Goal: Transaction & Acquisition: Obtain resource

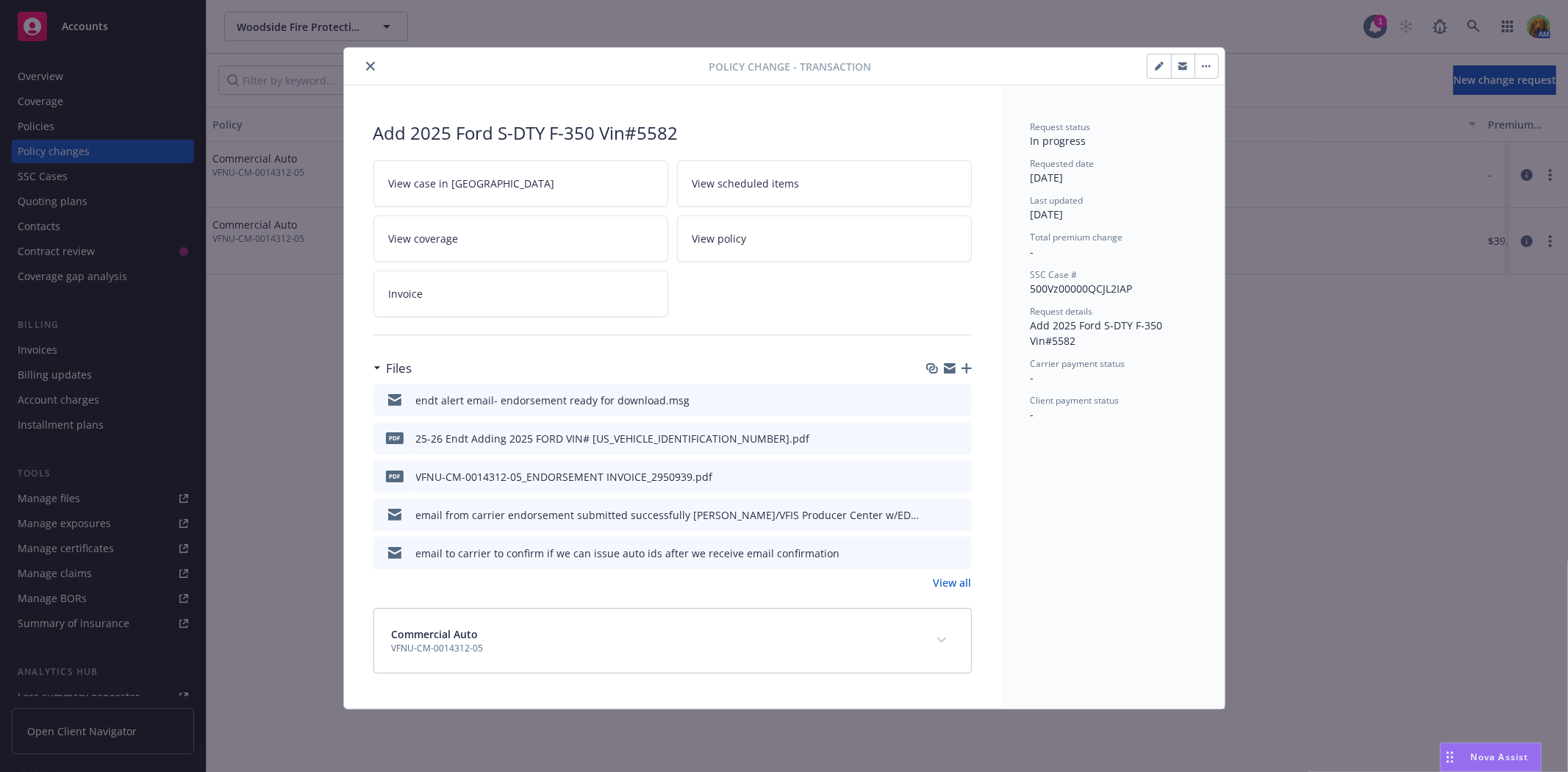
click at [372, 67] on icon "close" at bounding box center [370, 66] width 8 height 8
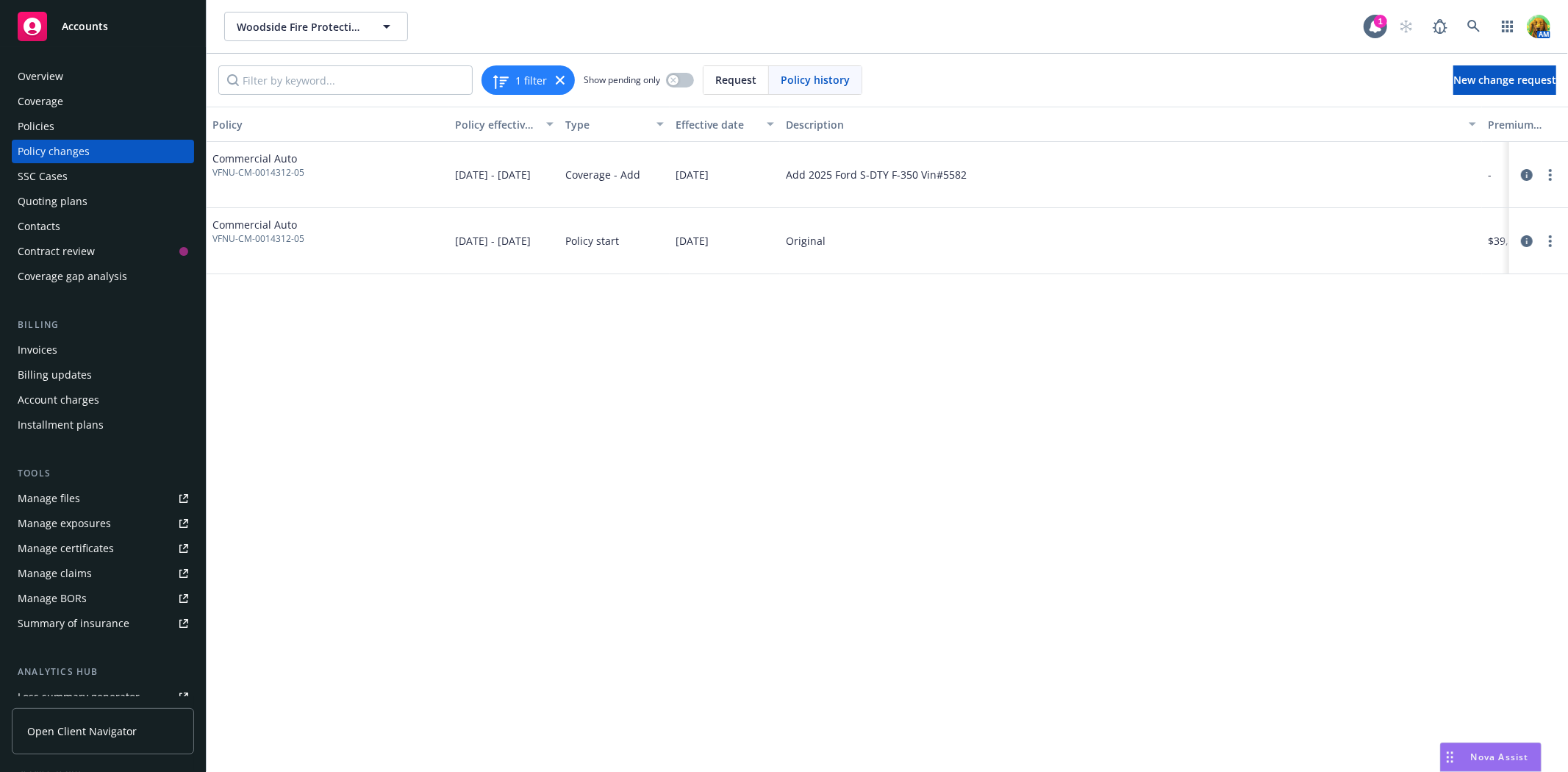
click at [39, 348] on div "Invoices" at bounding box center [38, 350] width 40 height 24
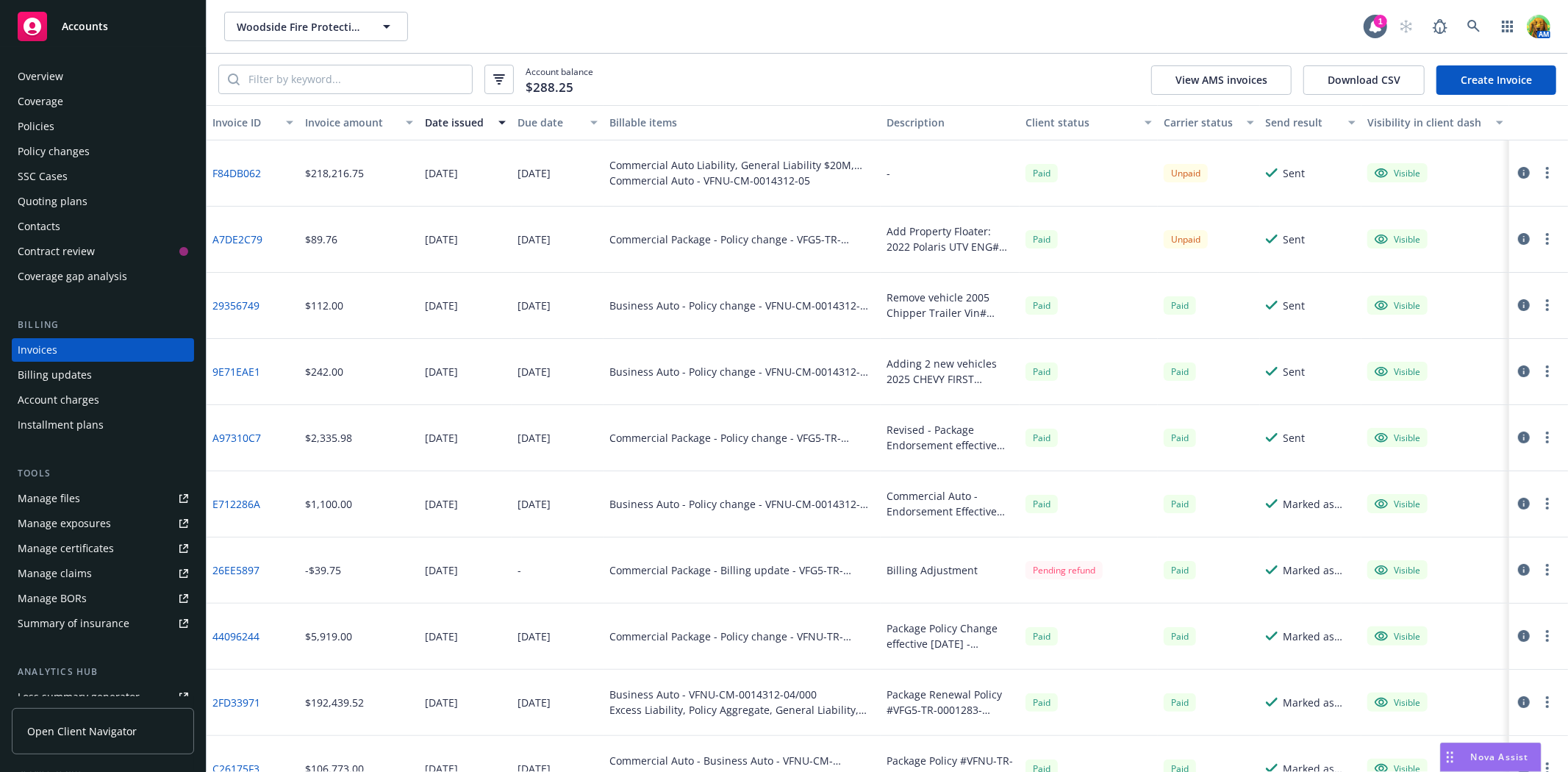
click at [1488, 72] on link "Create Invoice" at bounding box center [1496, 79] width 120 height 29
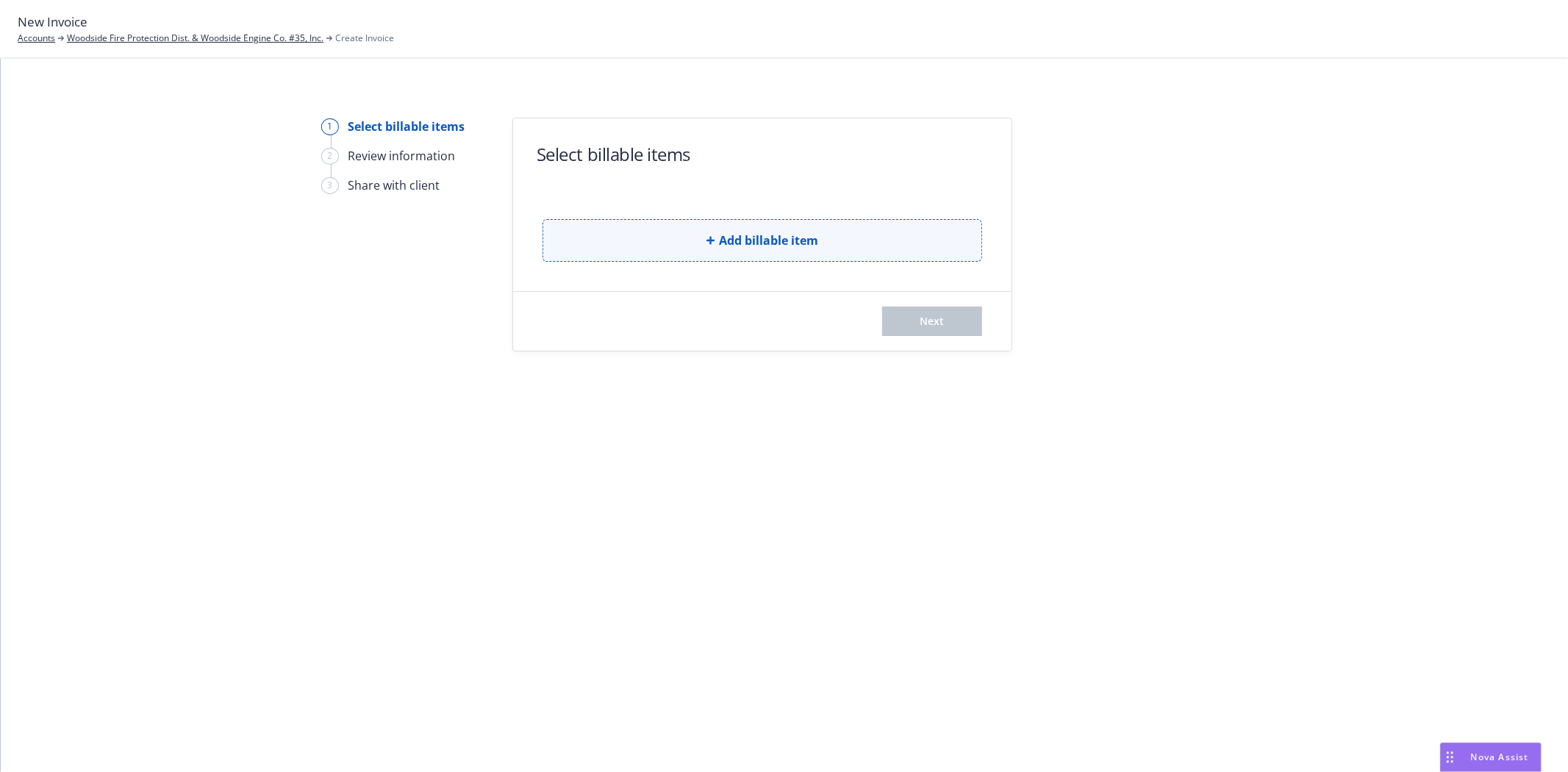
click at [746, 240] on span "Add billable item" at bounding box center [768, 240] width 99 height 18
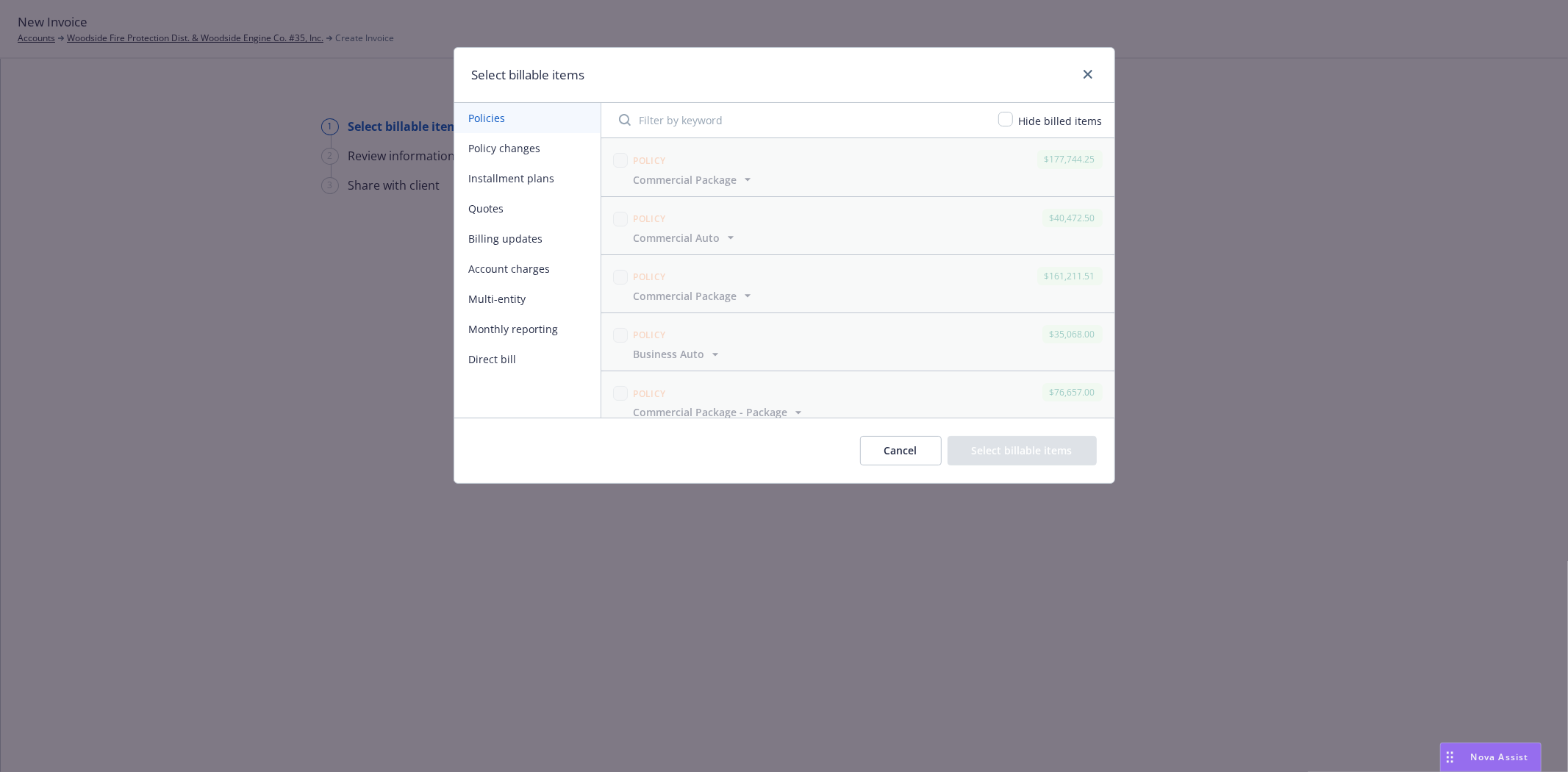
click at [503, 175] on button "Installment plans" at bounding box center [527, 178] width 146 height 30
click at [496, 205] on button "Quotes" at bounding box center [527, 208] width 146 height 30
click at [920, 449] on button "Cancel" at bounding box center [900, 450] width 82 height 29
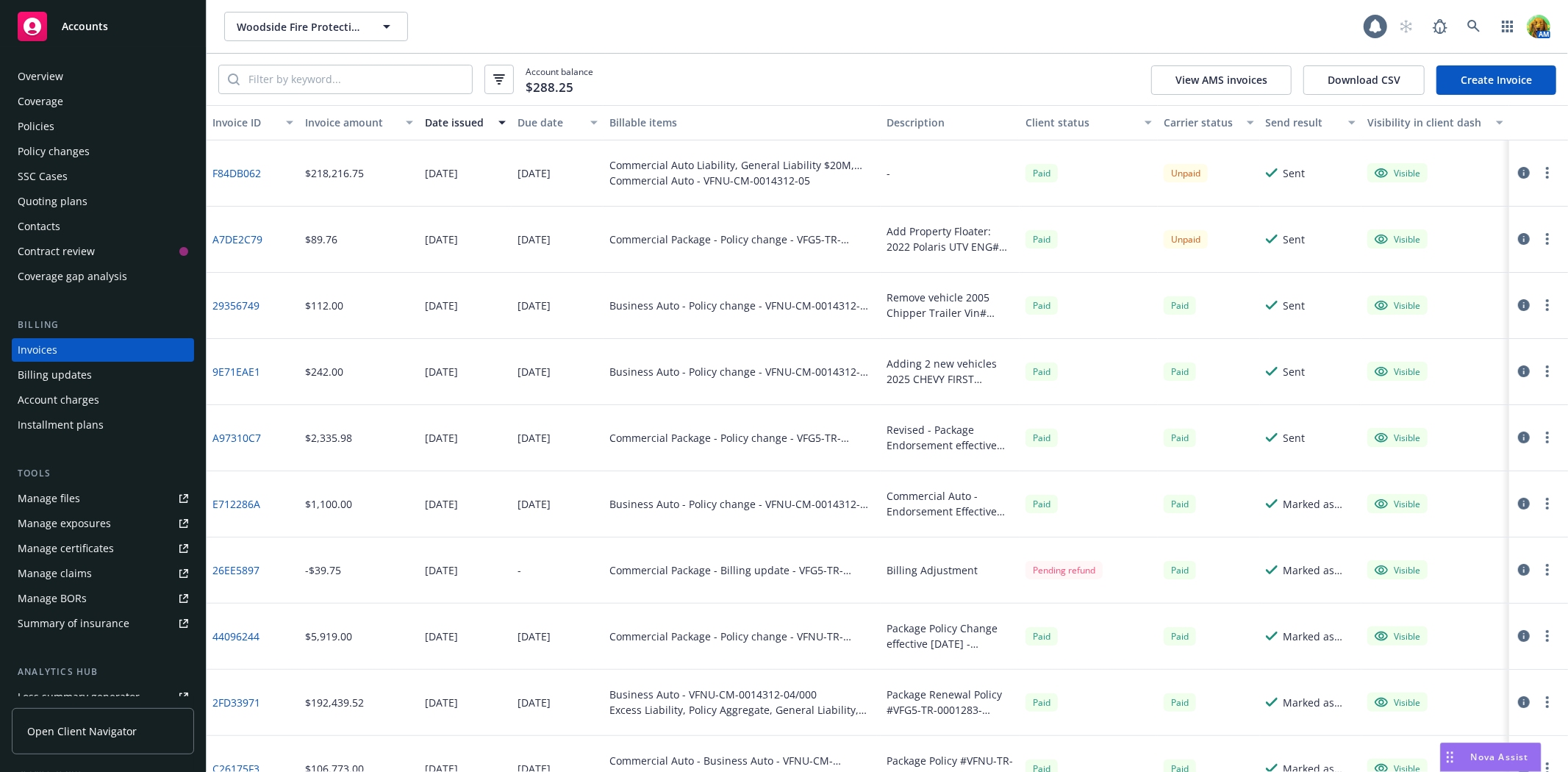
click at [50, 116] on div "Policies" at bounding box center [36, 126] width 37 height 24
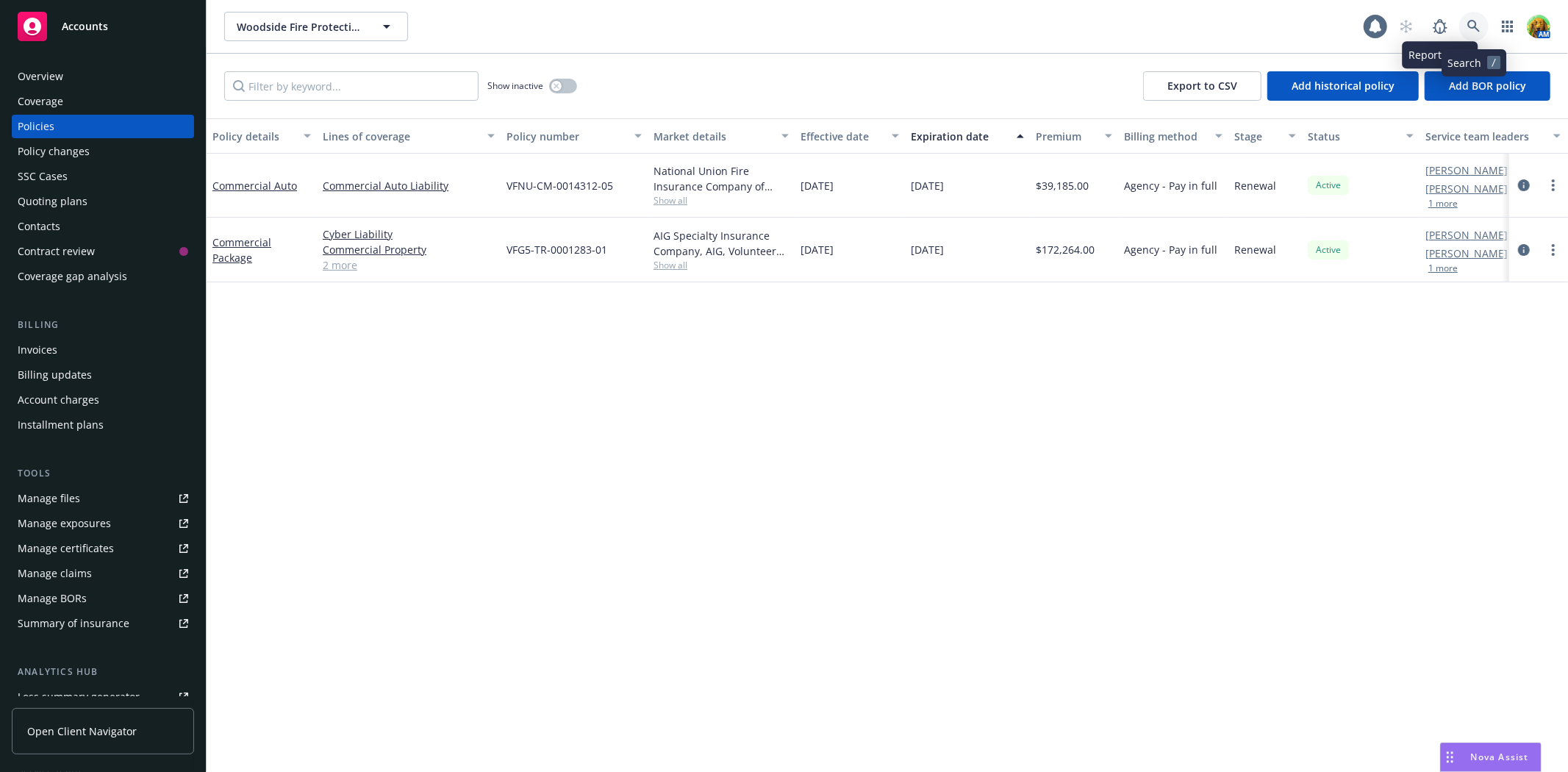
click at [1467, 15] on link at bounding box center [1474, 25] width 29 height 29
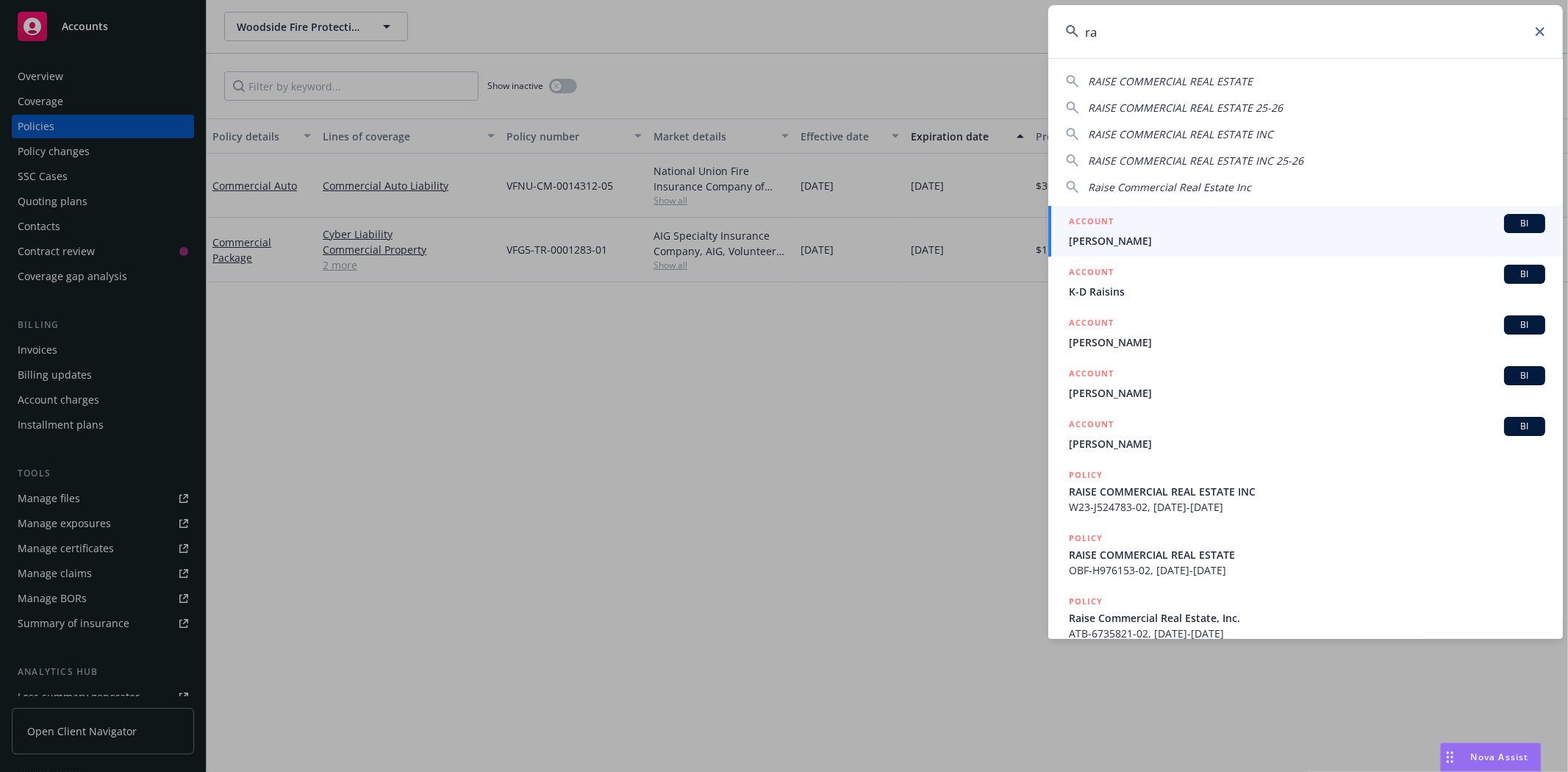
type input "r"
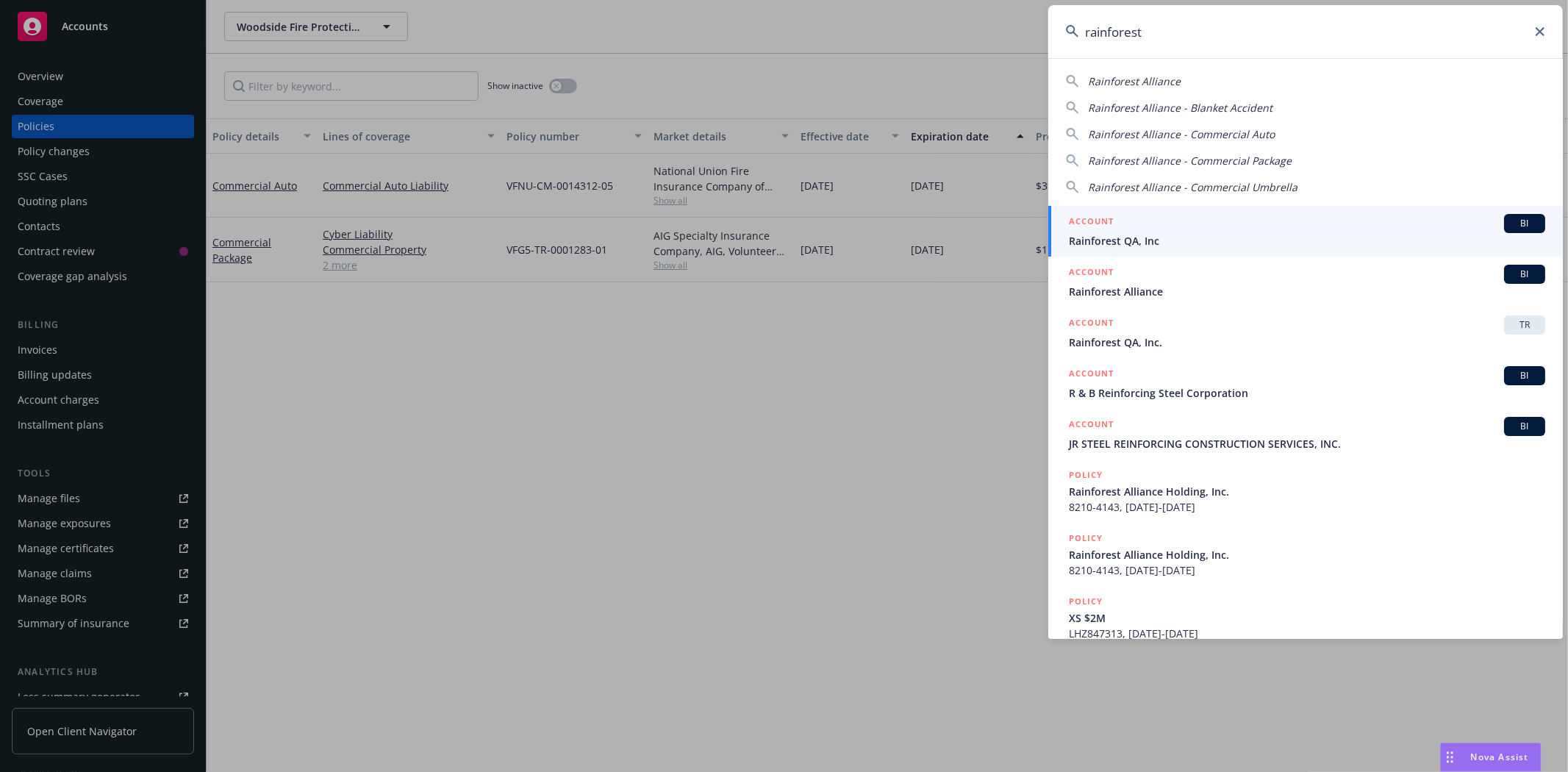
type input "rainforest"
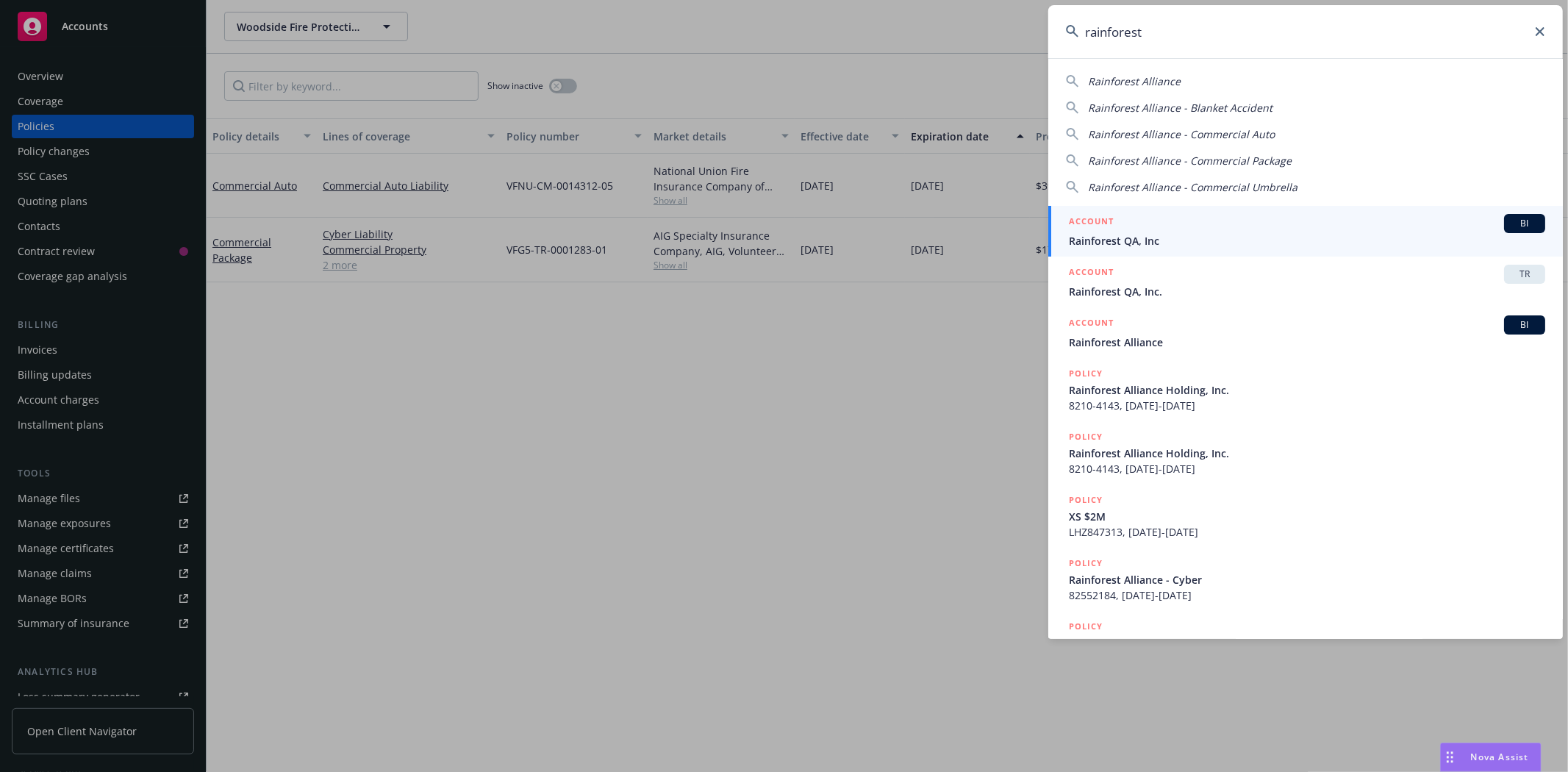
click at [1088, 231] on h5 "ACCOUNT" at bounding box center [1092, 222] width 45 height 18
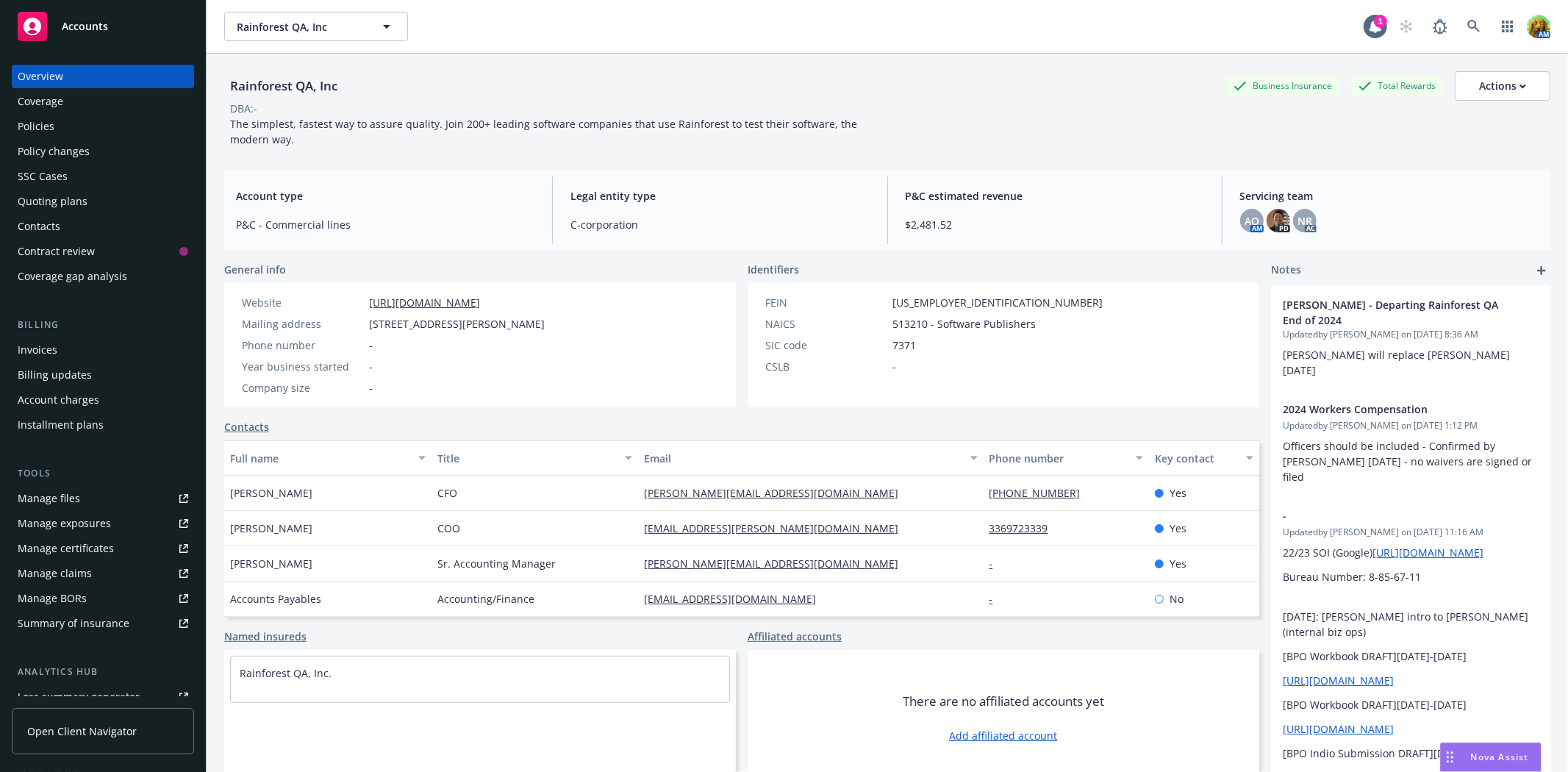
click at [78, 353] on div "Invoices" at bounding box center [103, 350] width 171 height 24
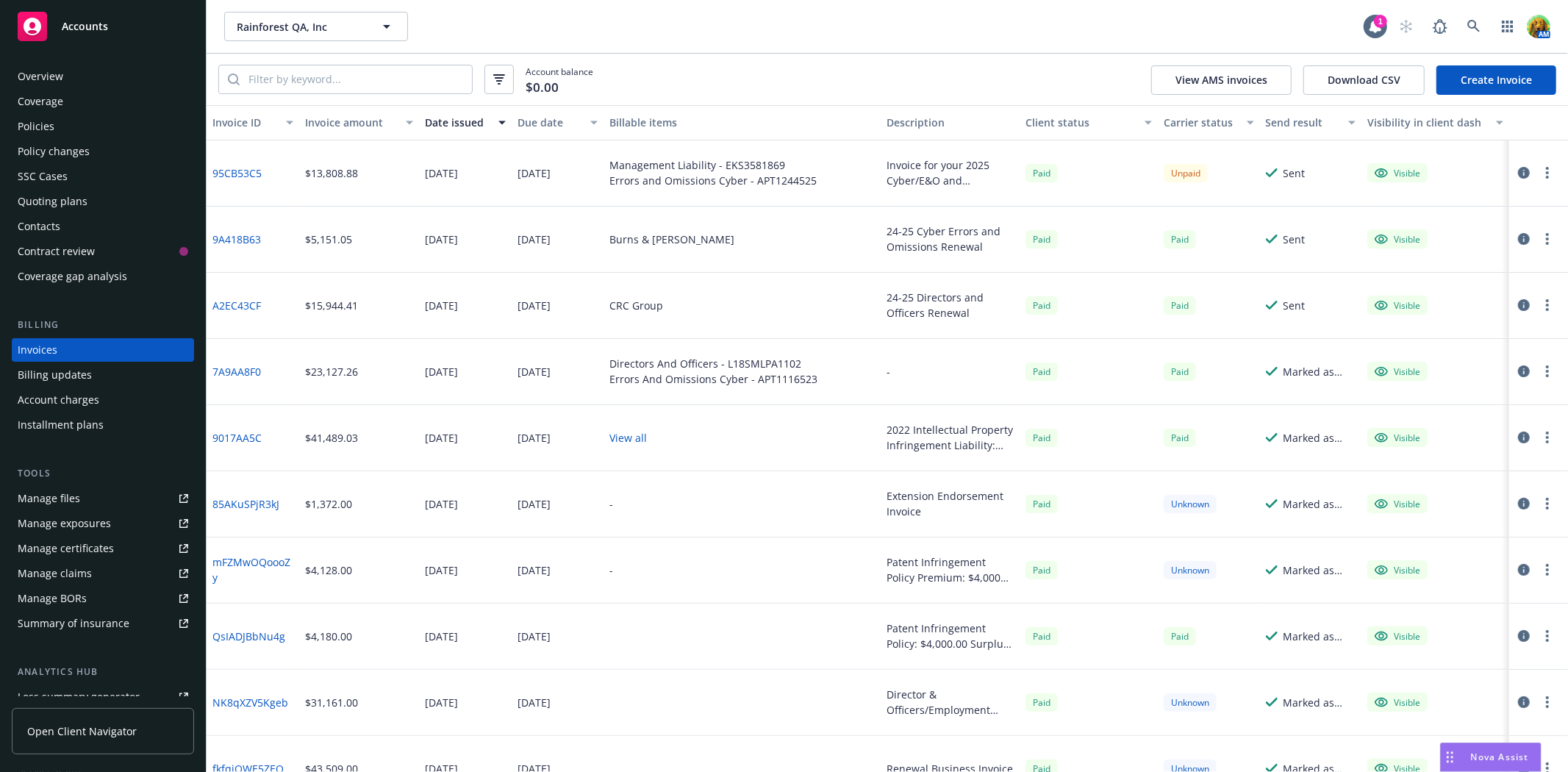
click at [1500, 74] on link "Create Invoice" at bounding box center [1496, 79] width 120 height 29
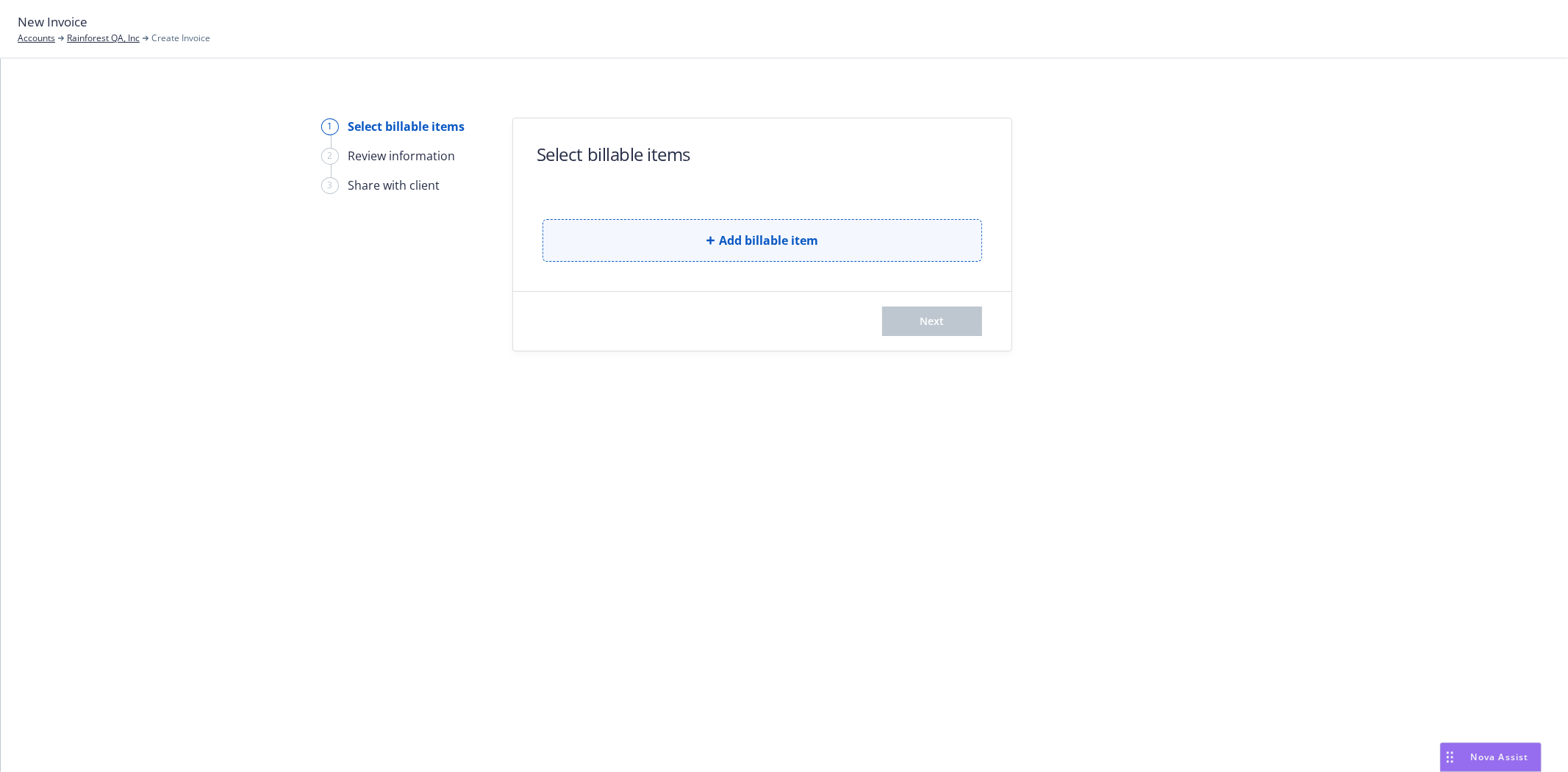
click at [734, 252] on button "Add billable item" at bounding box center [763, 239] width 439 height 42
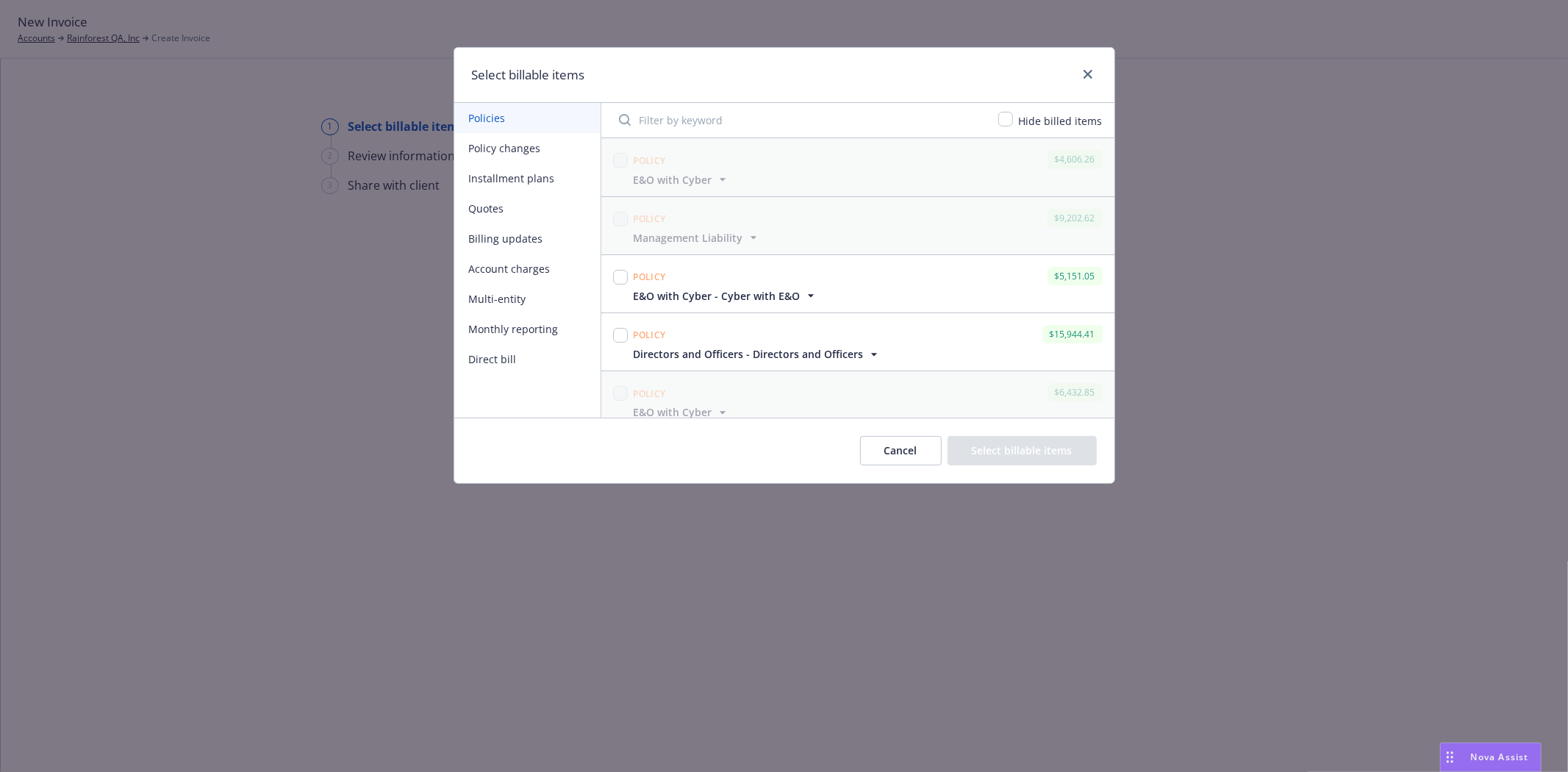
scroll to position [82, 0]
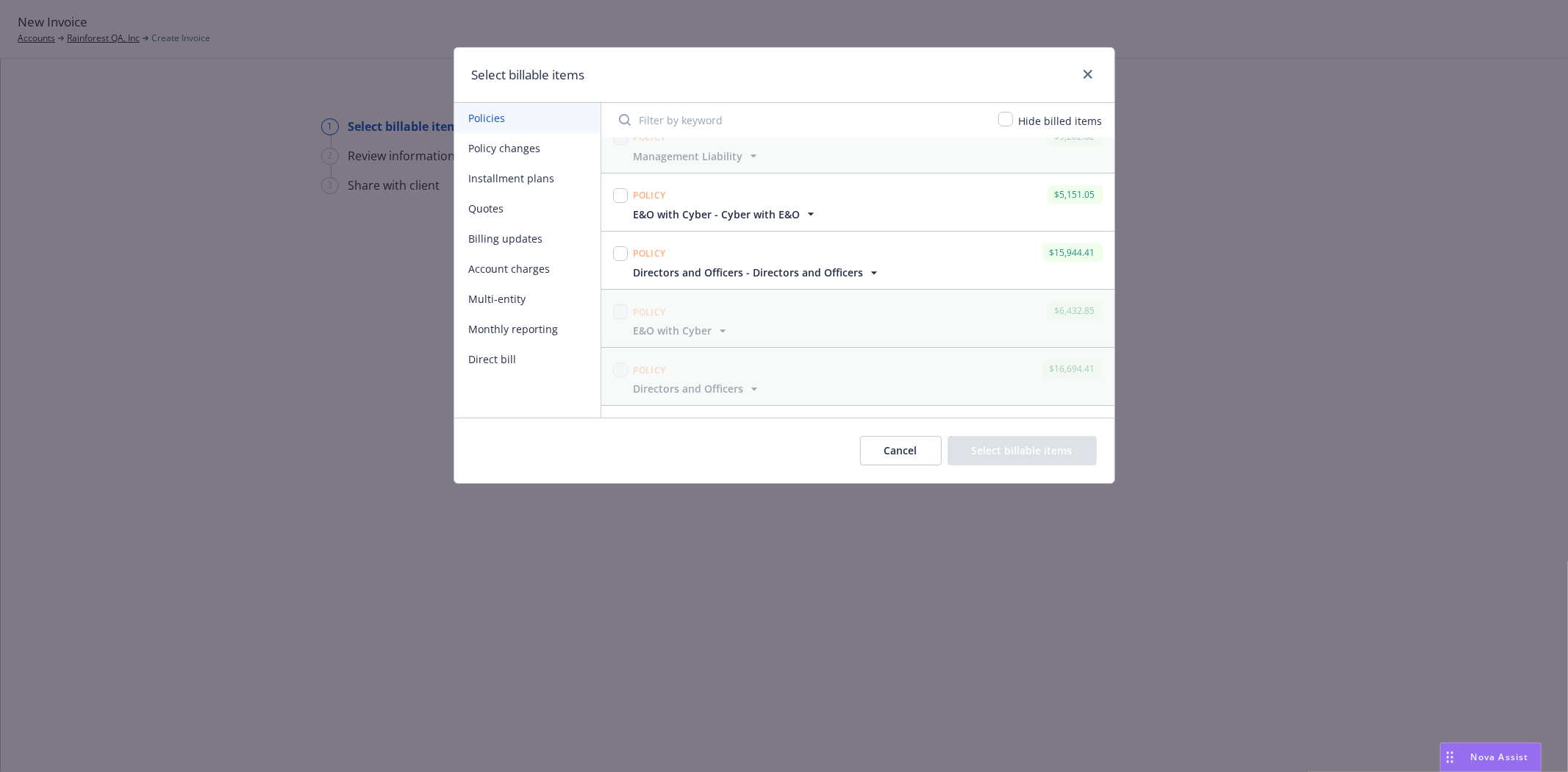
click at [809, 214] on icon "button" at bounding box center [810, 214] width 6 height 3
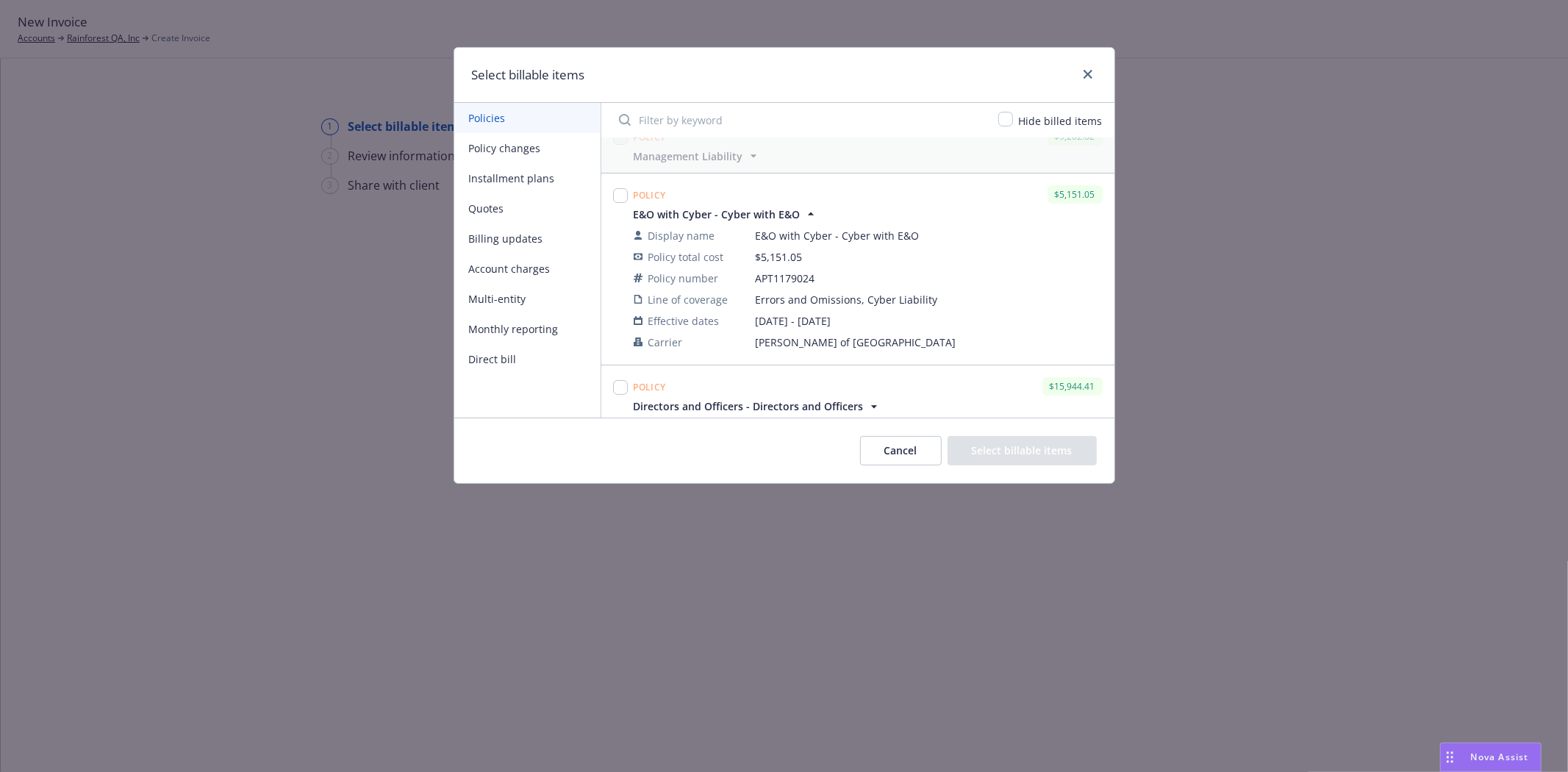
scroll to position [163, 0]
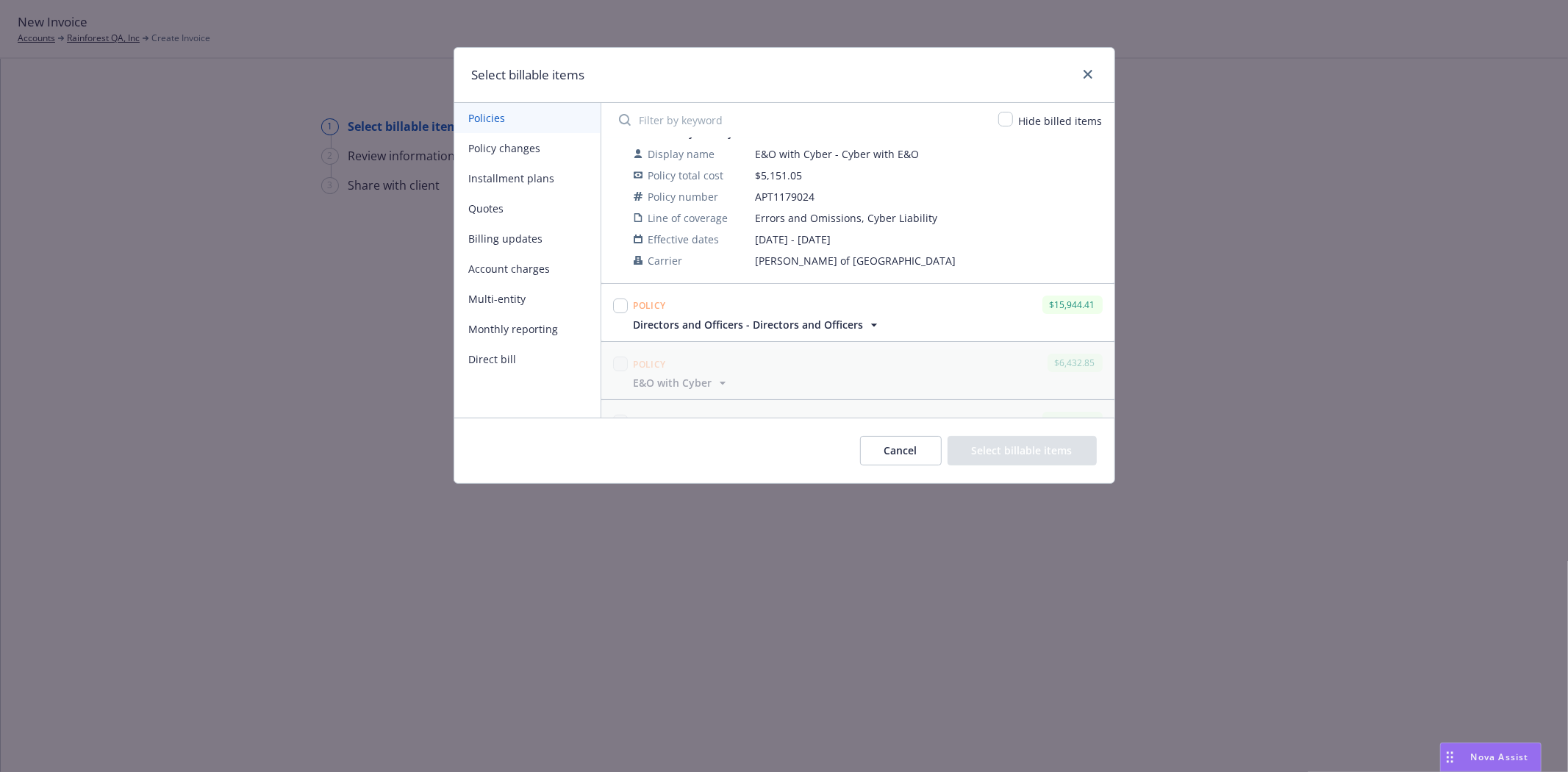
click at [868, 325] on icon "button" at bounding box center [874, 325] width 15 height 15
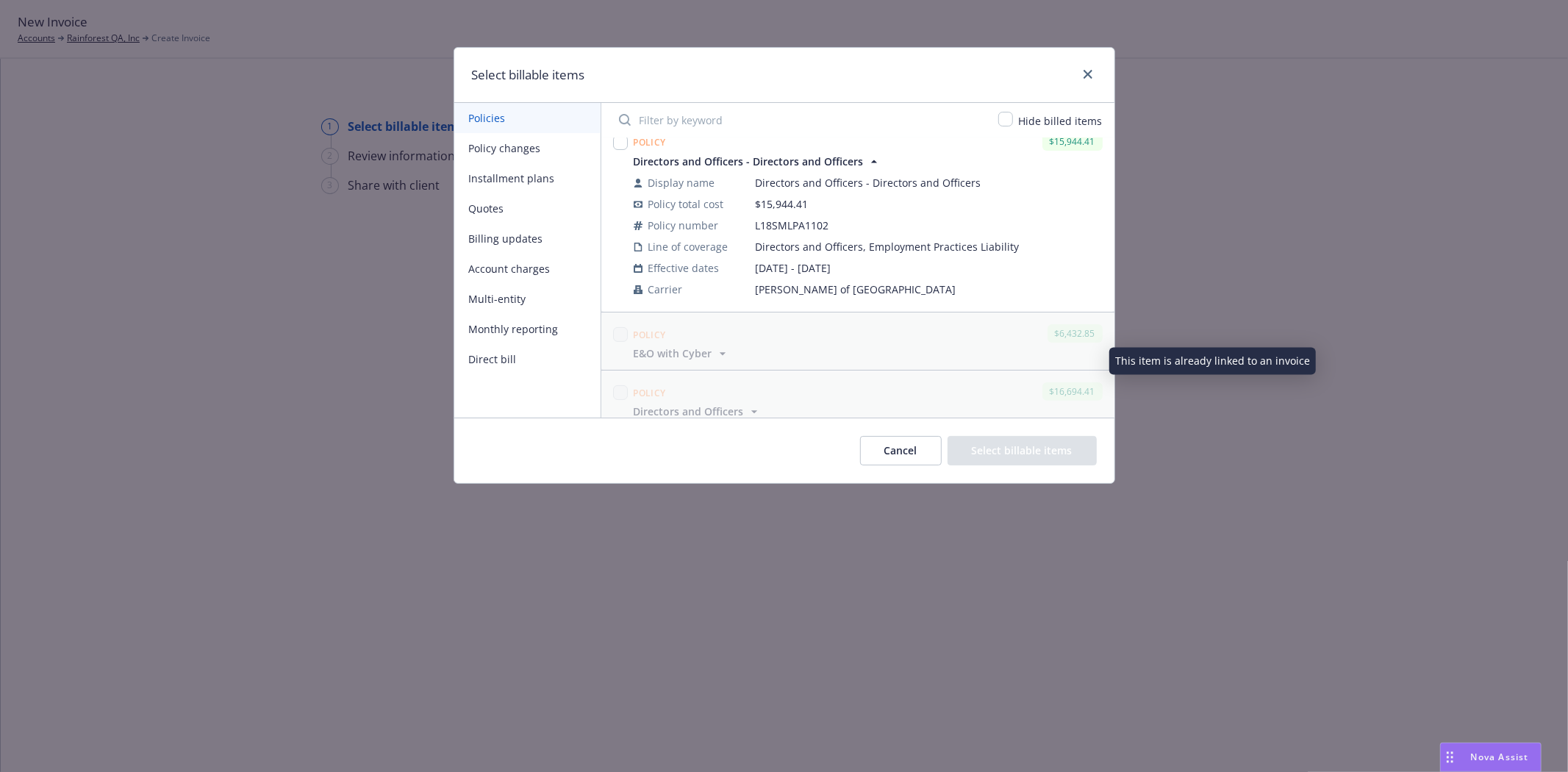
scroll to position [245, 0]
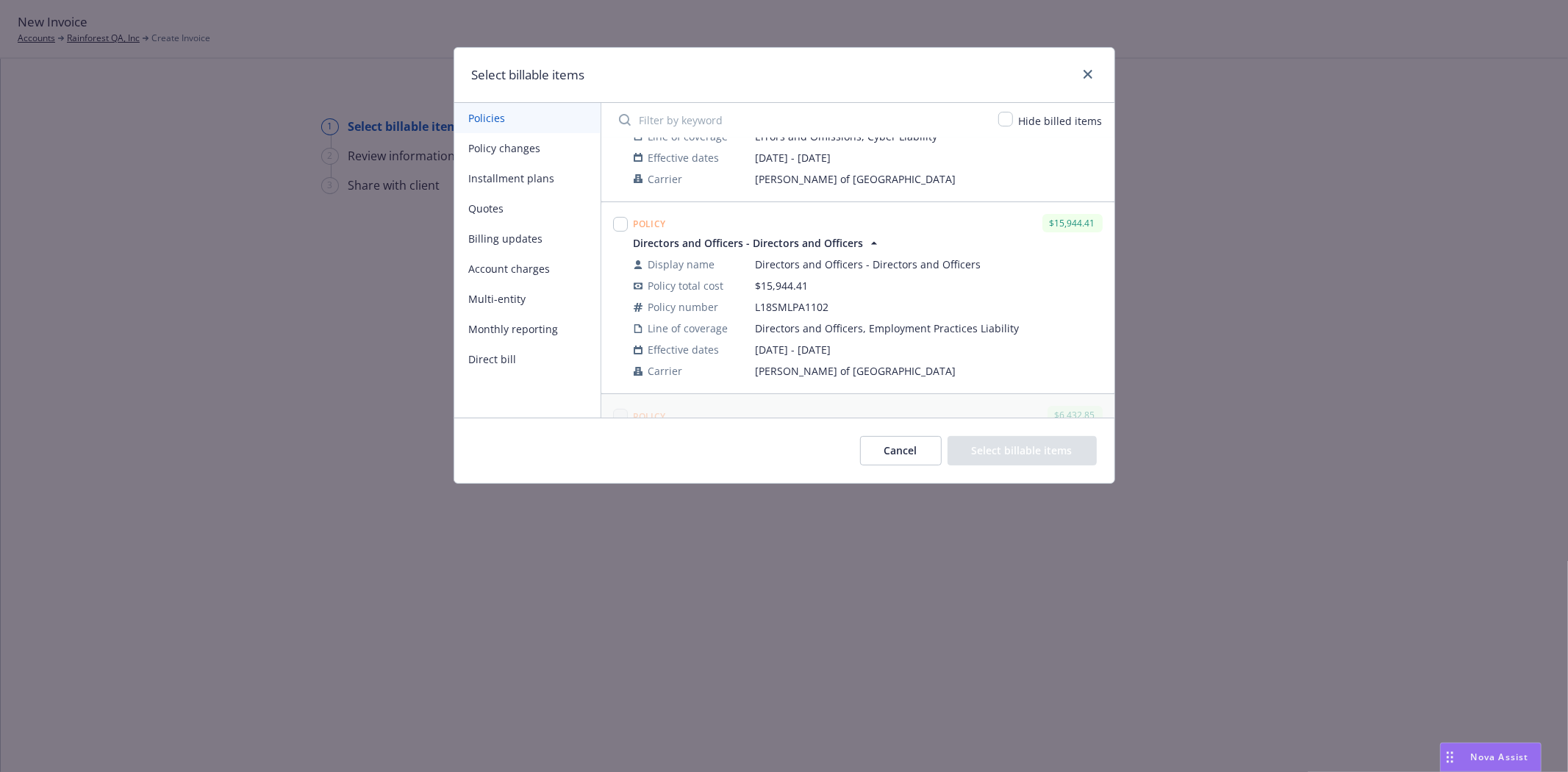
click at [894, 452] on button "Cancel" at bounding box center [900, 450] width 82 height 29
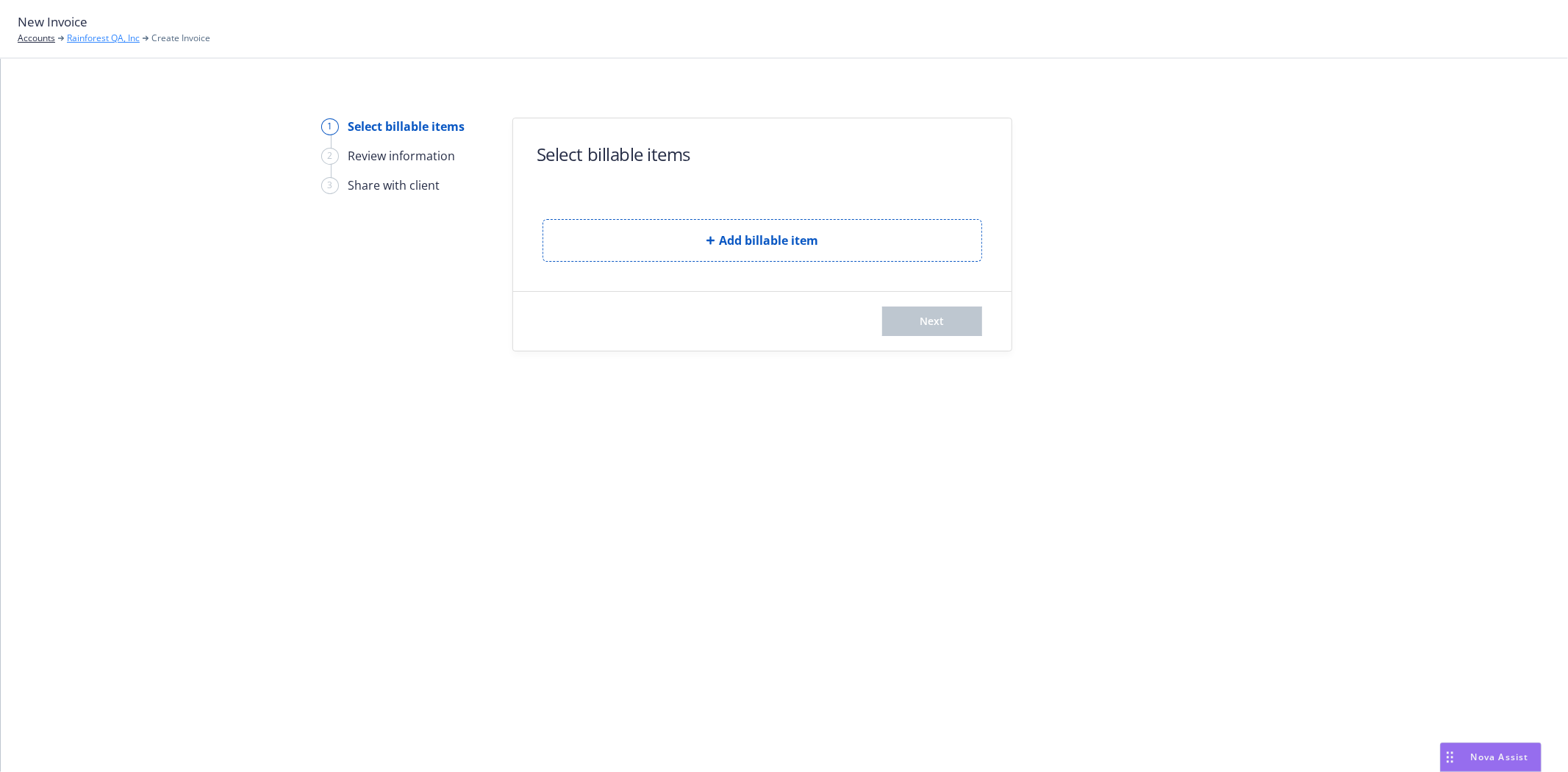
click at [92, 41] on link "Rainforest QA, Inc" at bounding box center [103, 39] width 73 height 13
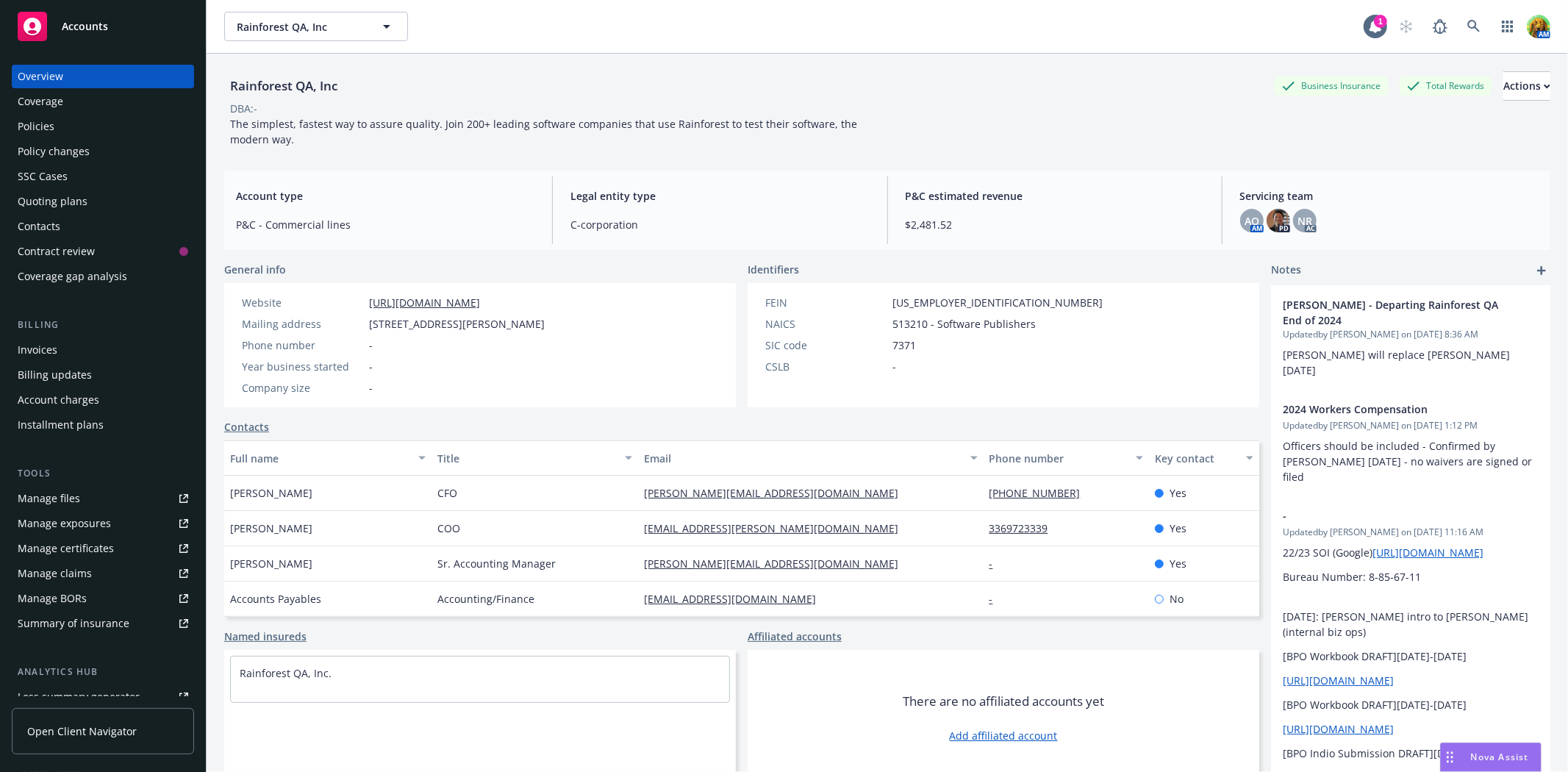
click at [72, 118] on div "Policies" at bounding box center [103, 126] width 171 height 24
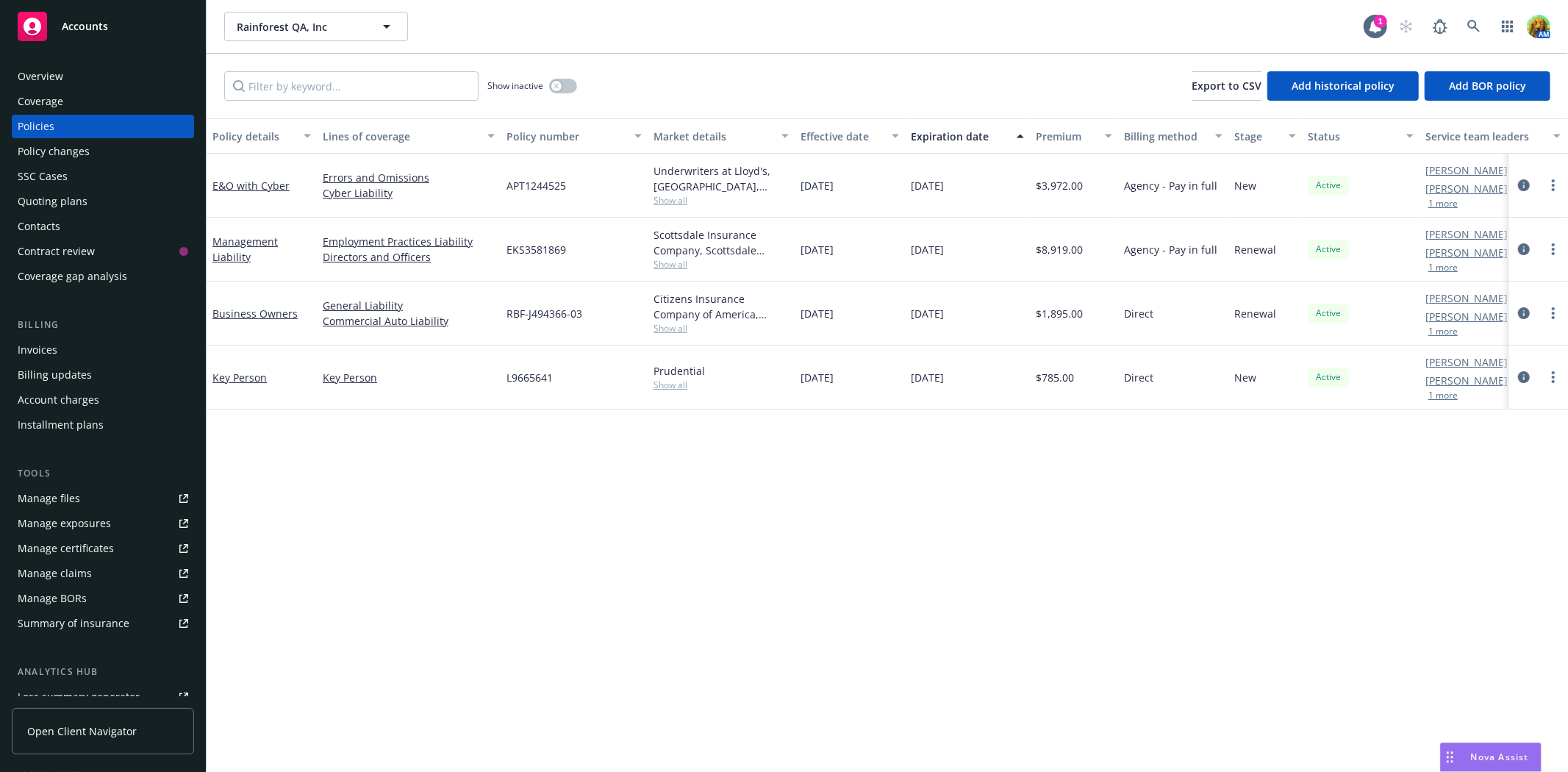
click at [673, 262] on span "Show all" at bounding box center [720, 264] width 135 height 12
click at [47, 200] on div "Quoting plans" at bounding box center [53, 201] width 70 height 24
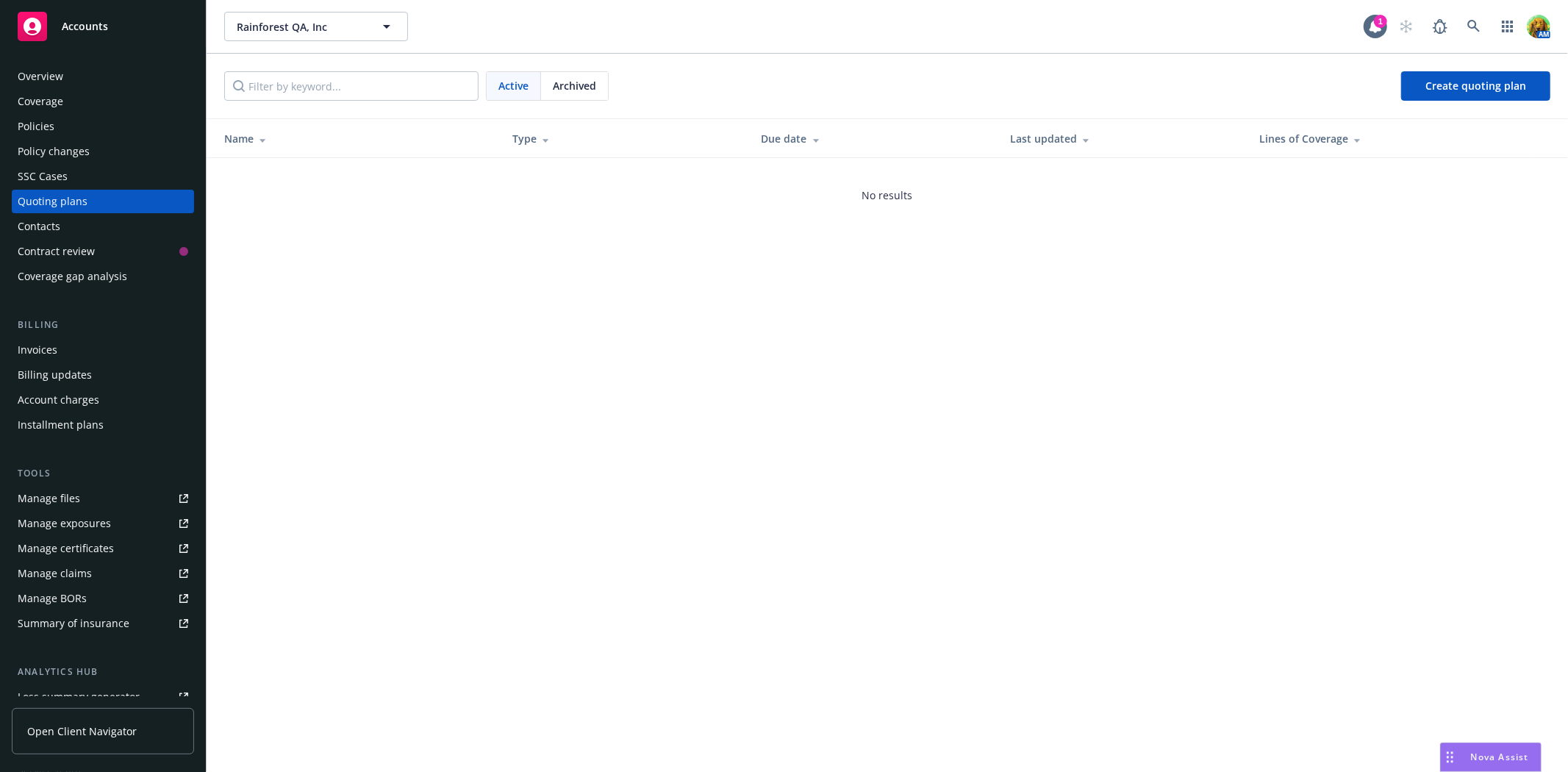
click at [569, 91] on span "Archived" at bounding box center [574, 86] width 43 height 15
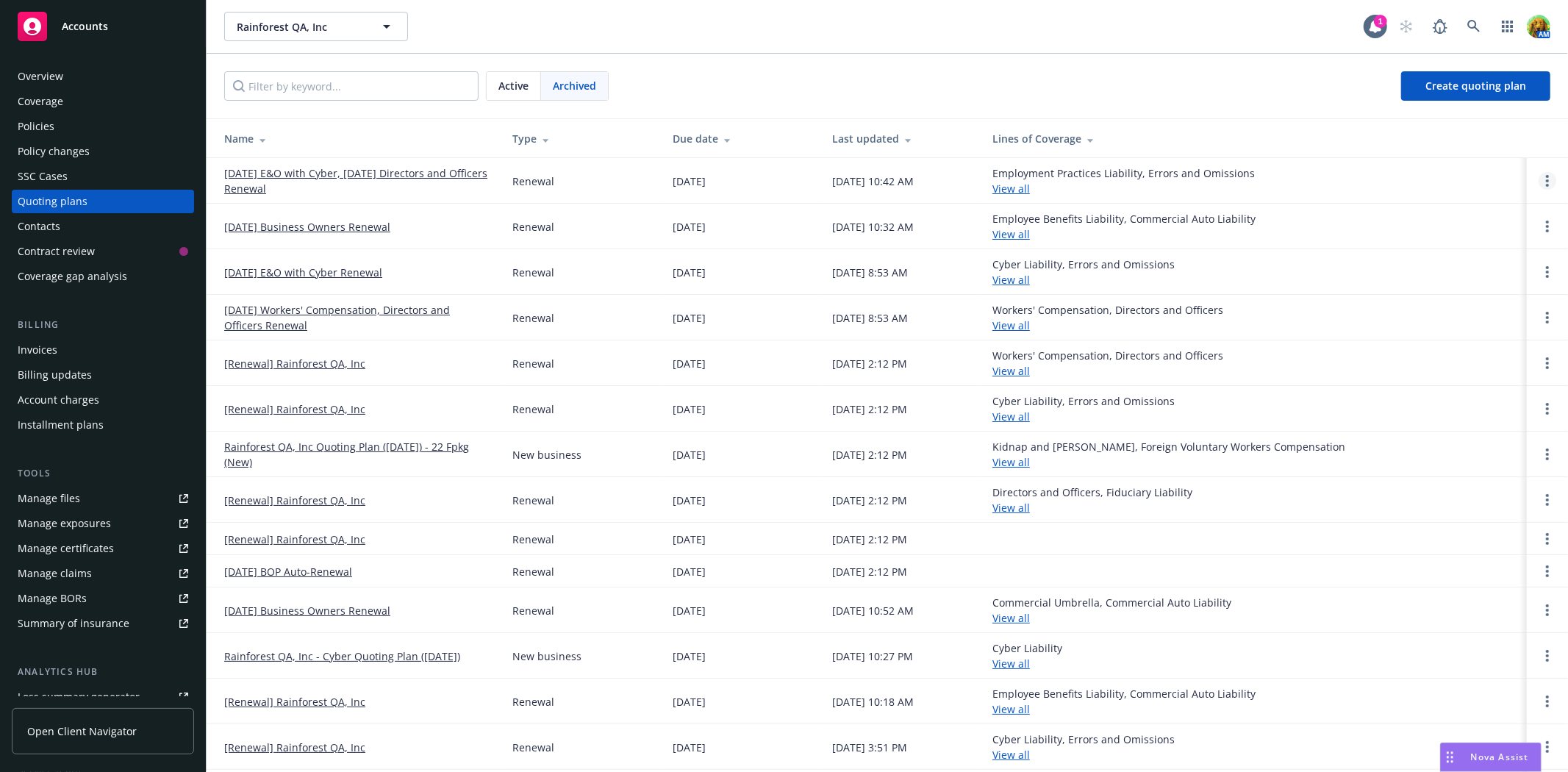
click at [1546, 184] on icon "Open options" at bounding box center [1547, 181] width 3 height 11
click at [1444, 139] on span "View case" at bounding box center [1438, 140] width 83 height 14
click at [1475, 22] on icon at bounding box center [1474, 25] width 12 height 12
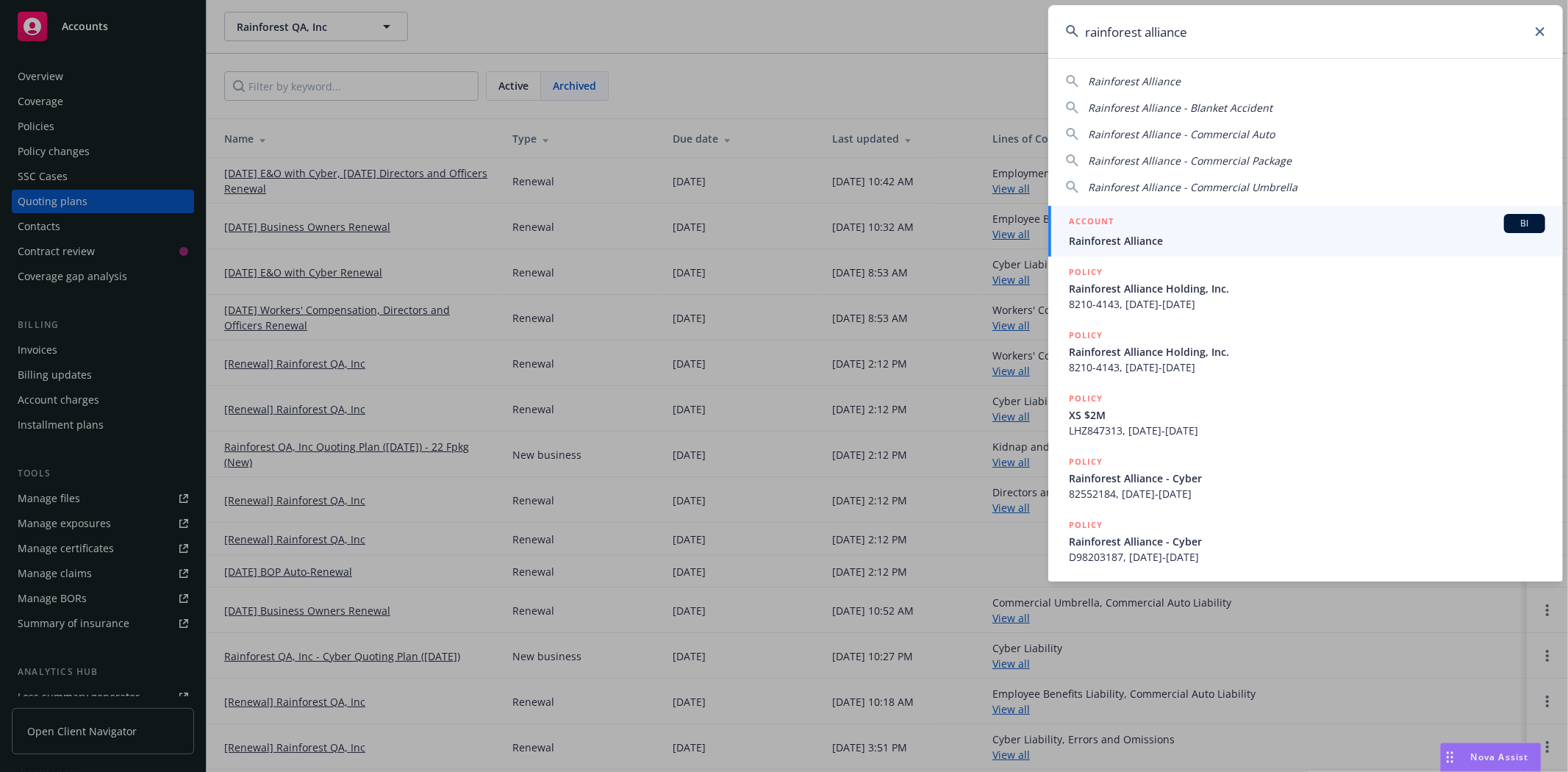
type input "rainforest alliance"
click at [1241, 236] on span "Rainforest Alliance" at bounding box center [1307, 240] width 476 height 15
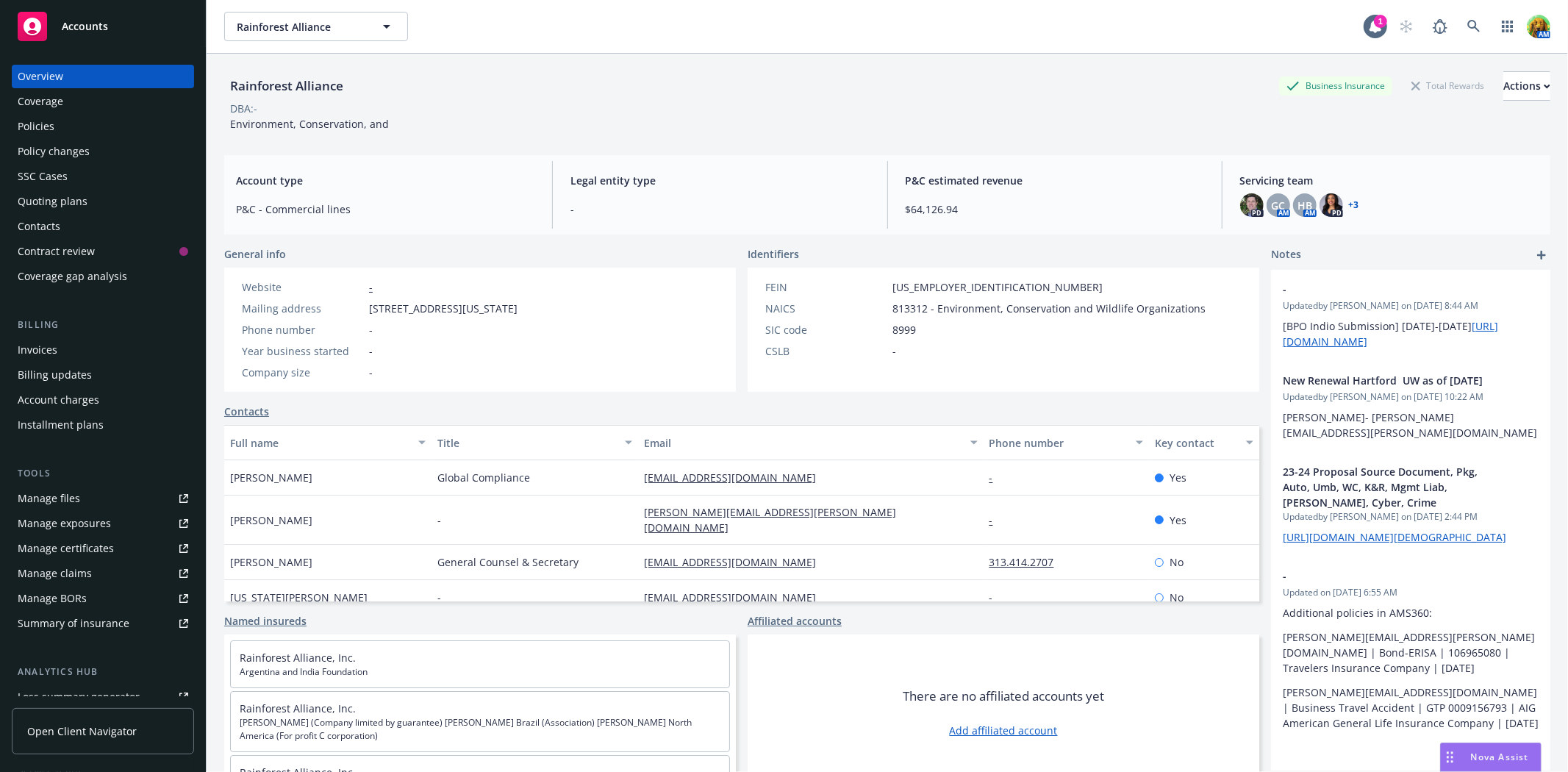
click at [60, 122] on div "Policies" at bounding box center [103, 126] width 171 height 24
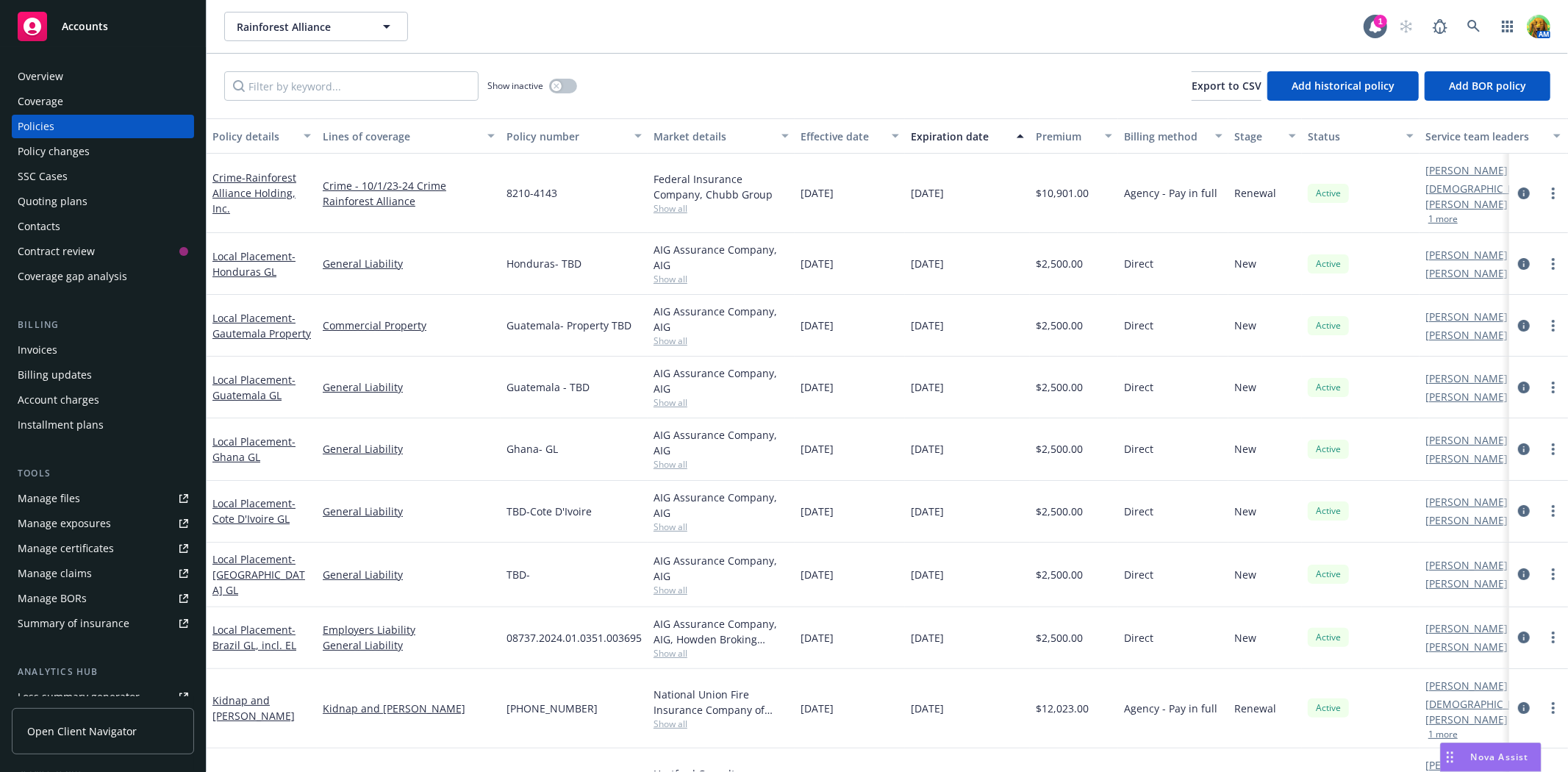
click at [58, 354] on div "Invoices" at bounding box center [103, 350] width 171 height 24
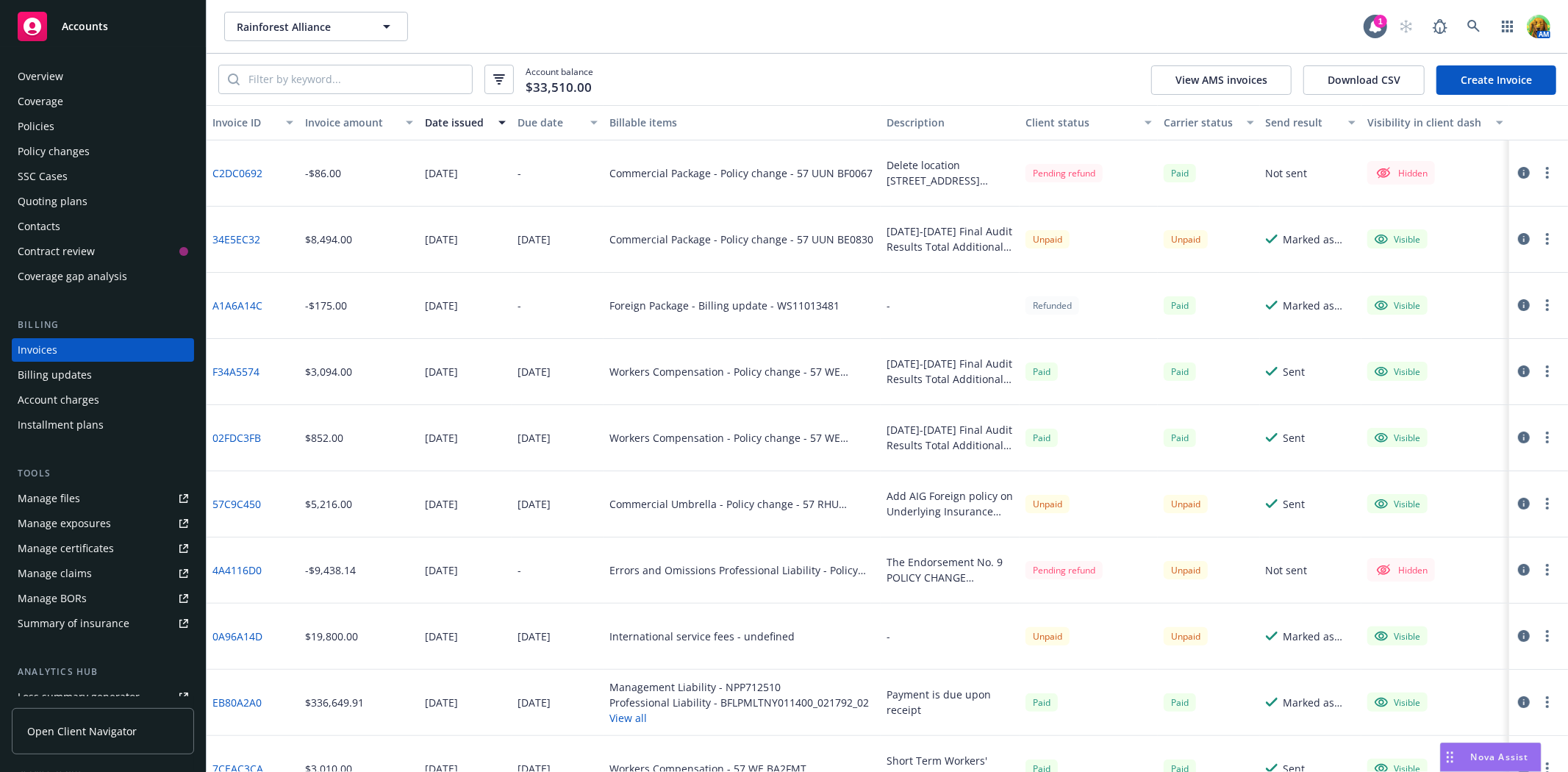
click at [1518, 238] on icon "button" at bounding box center [1524, 238] width 11 height 11
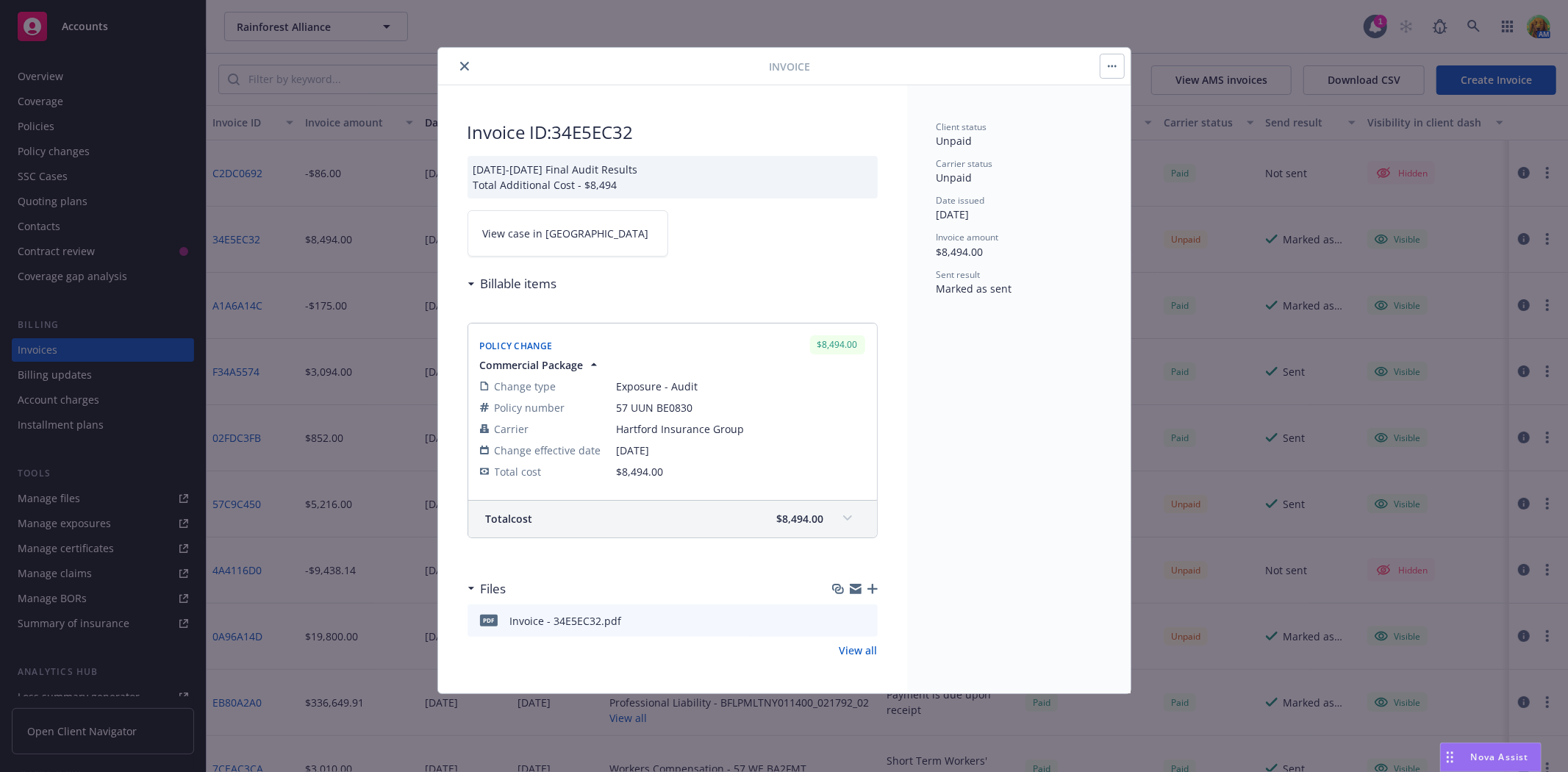
click at [459, 63] on button "close" at bounding box center [465, 66] width 18 height 18
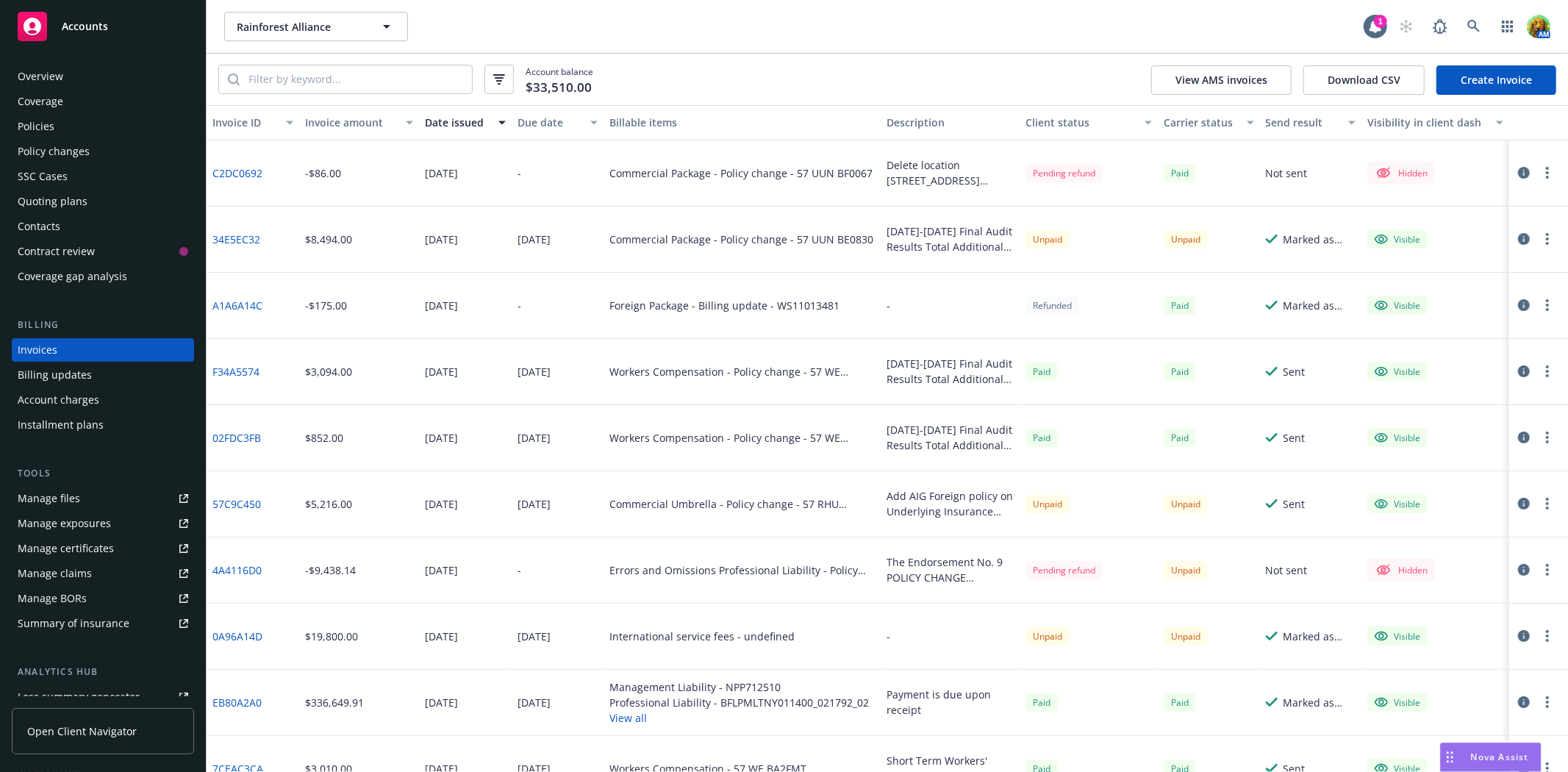
click at [1518, 569] on icon "button" at bounding box center [1524, 569] width 11 height 11
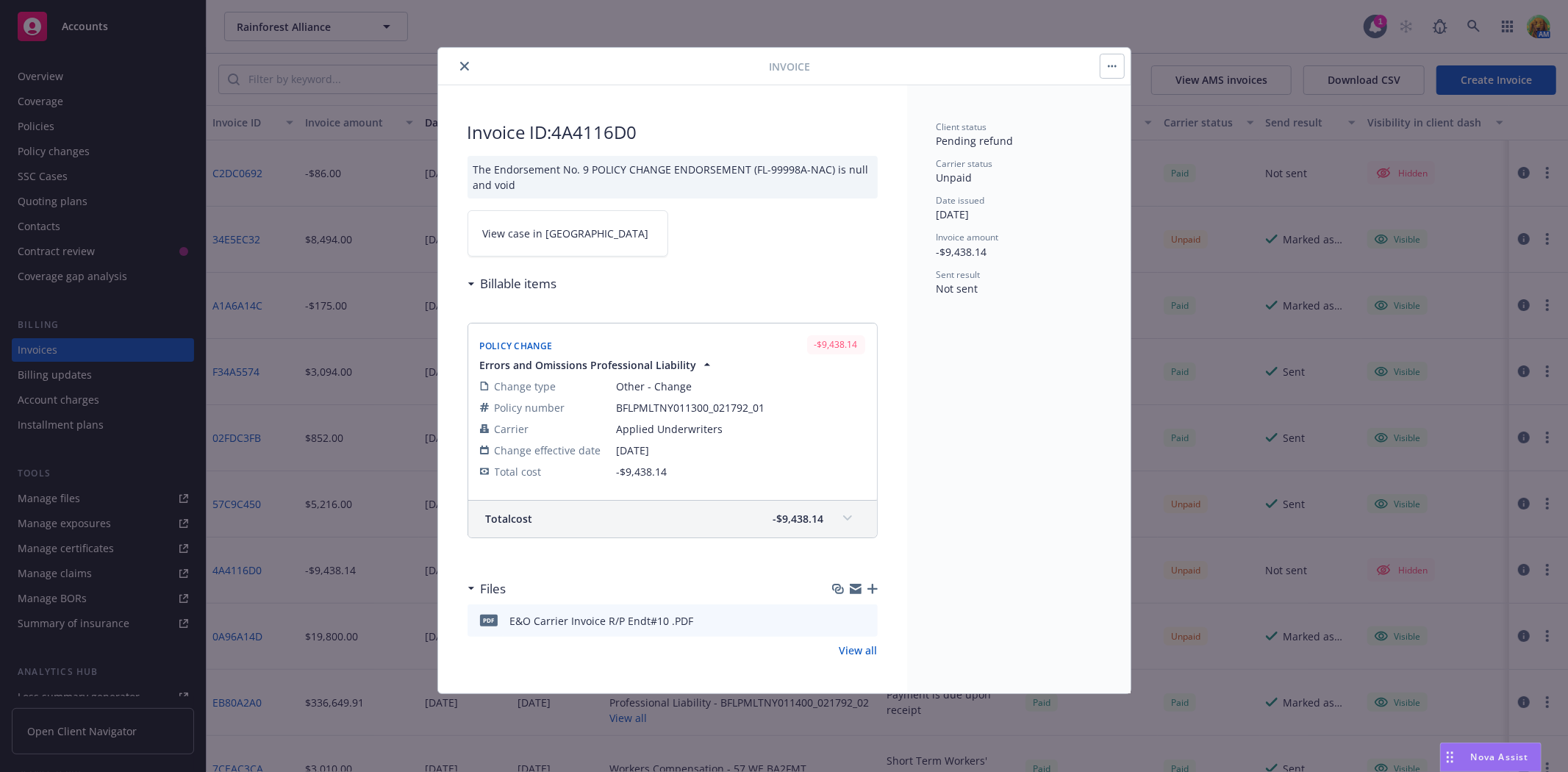
click at [868, 650] on link "View all" at bounding box center [859, 650] width 39 height 15
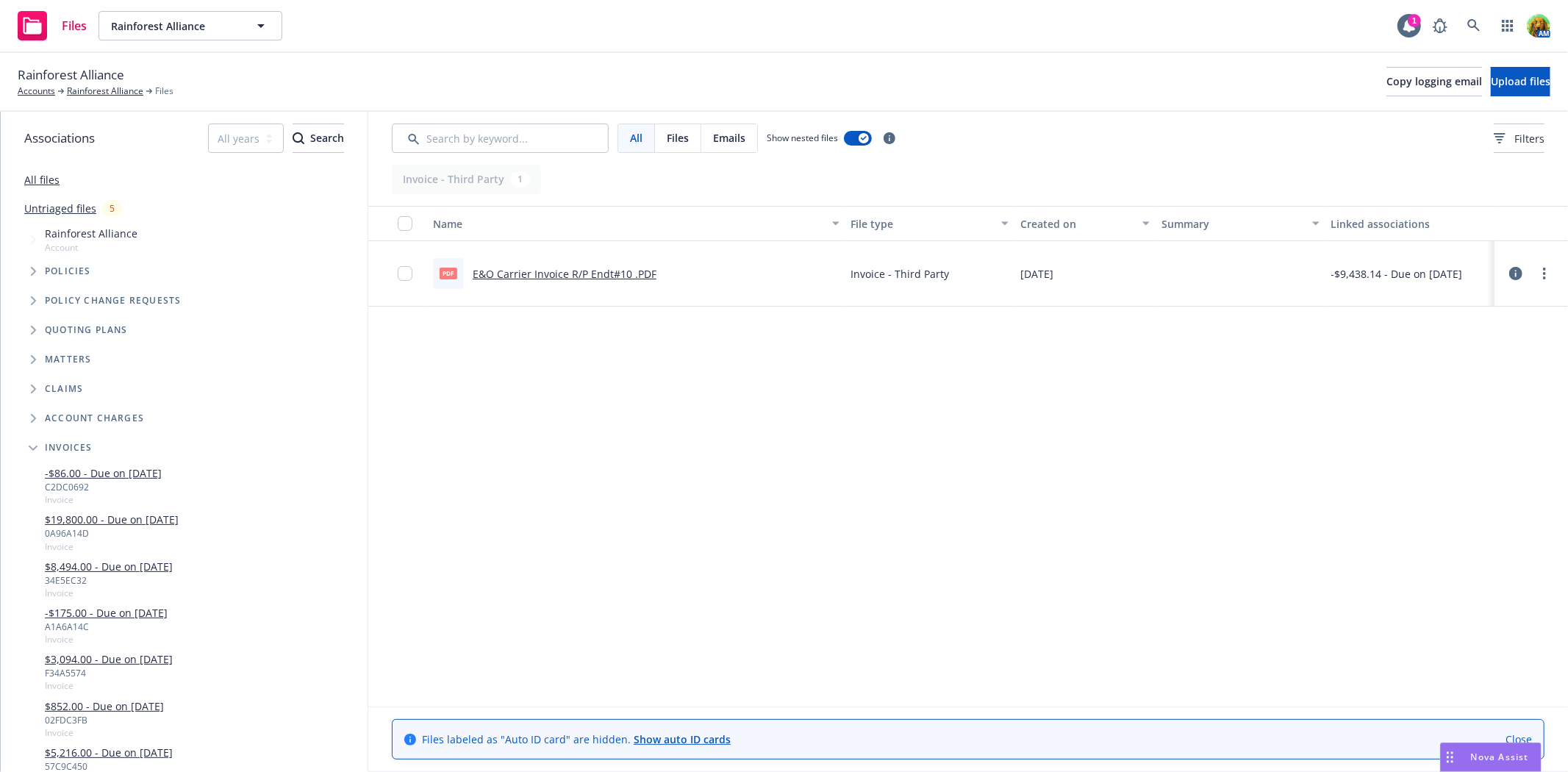
click at [1511, 272] on icon at bounding box center [1516, 273] width 13 height 13
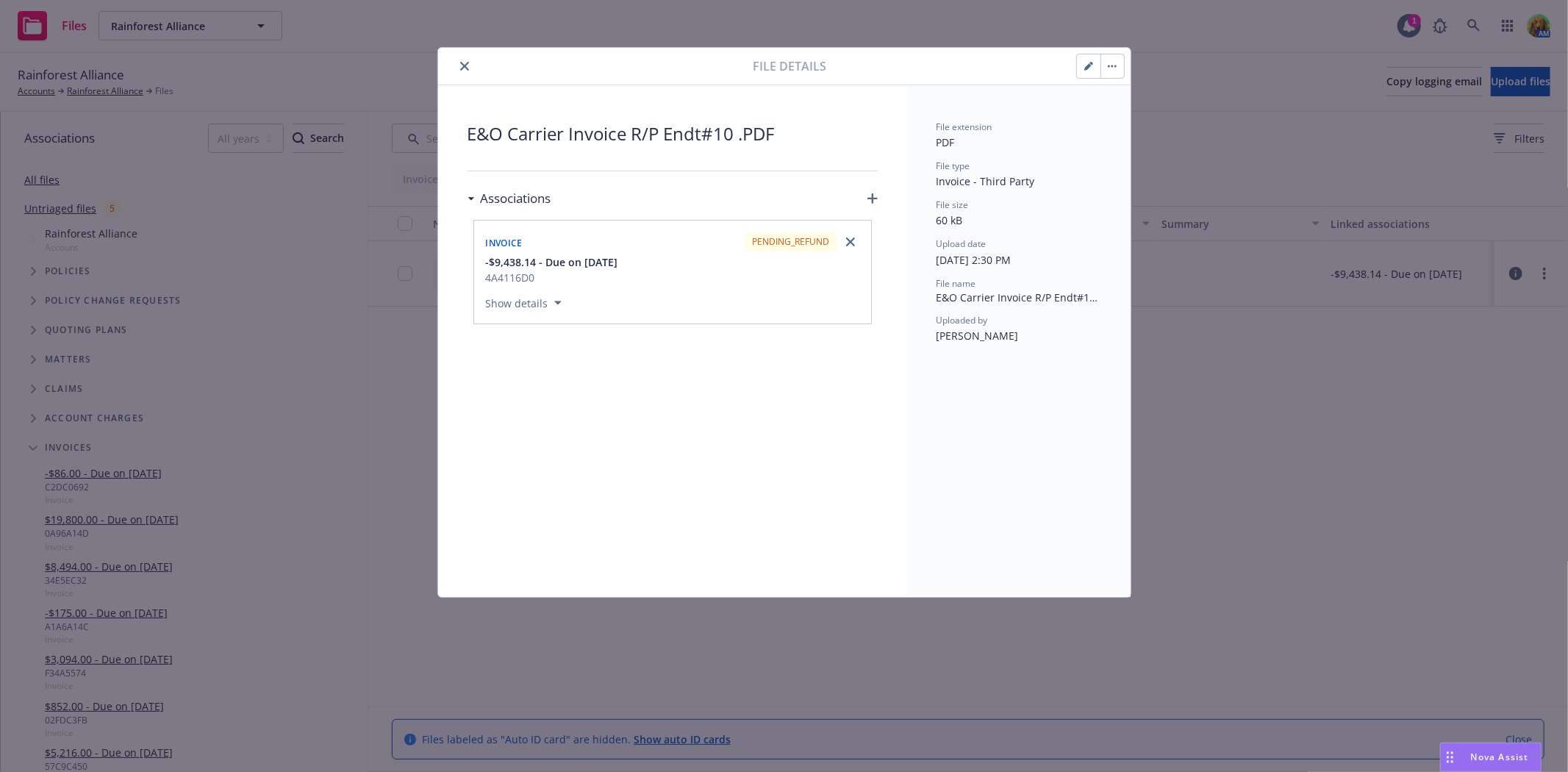
click at [460, 64] on icon "close" at bounding box center [464, 66] width 8 height 8
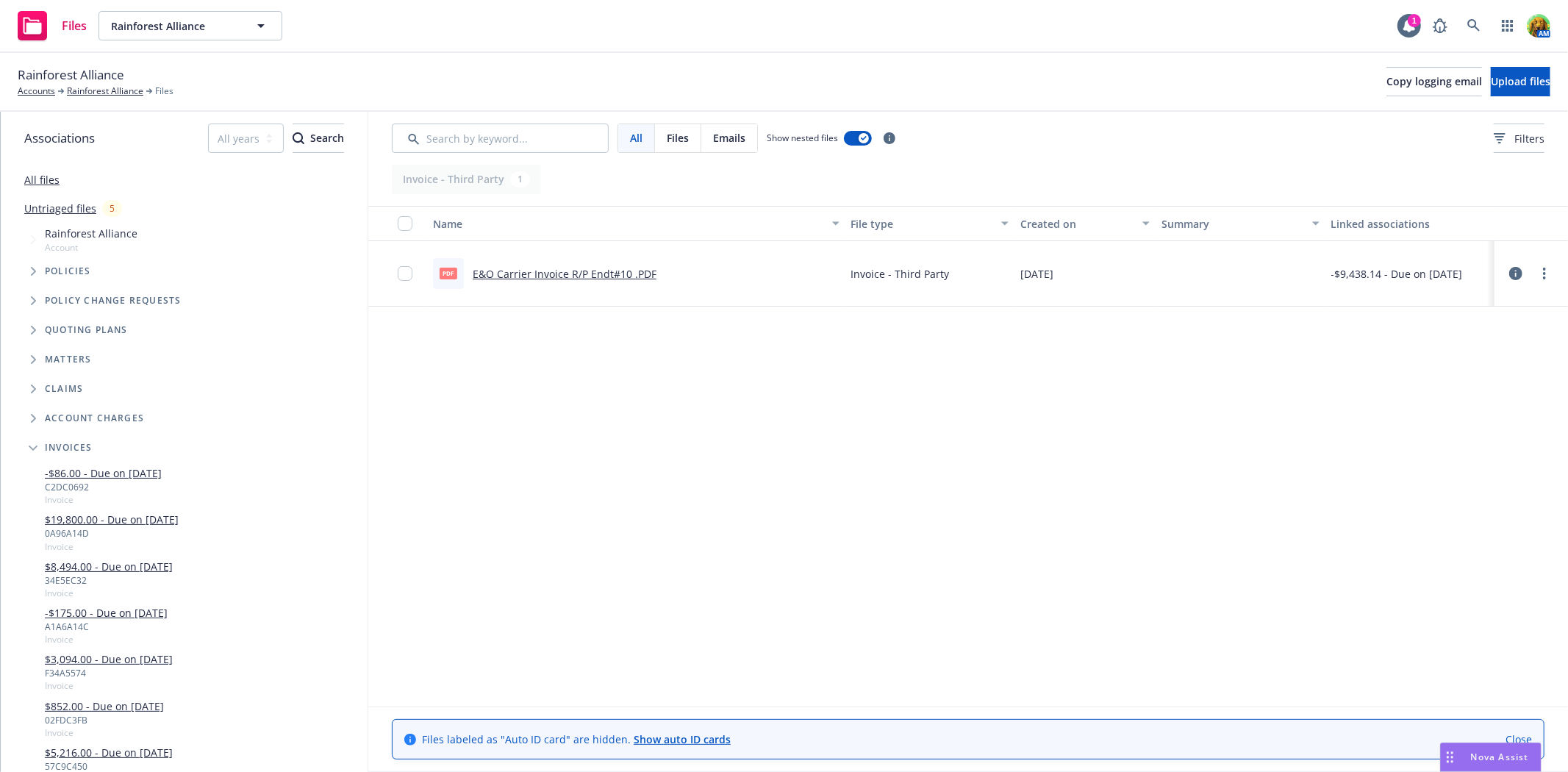
click at [593, 275] on link "E&O Carrier Invoice R/P Endt#10 .PDF" at bounding box center [564, 273] width 184 height 14
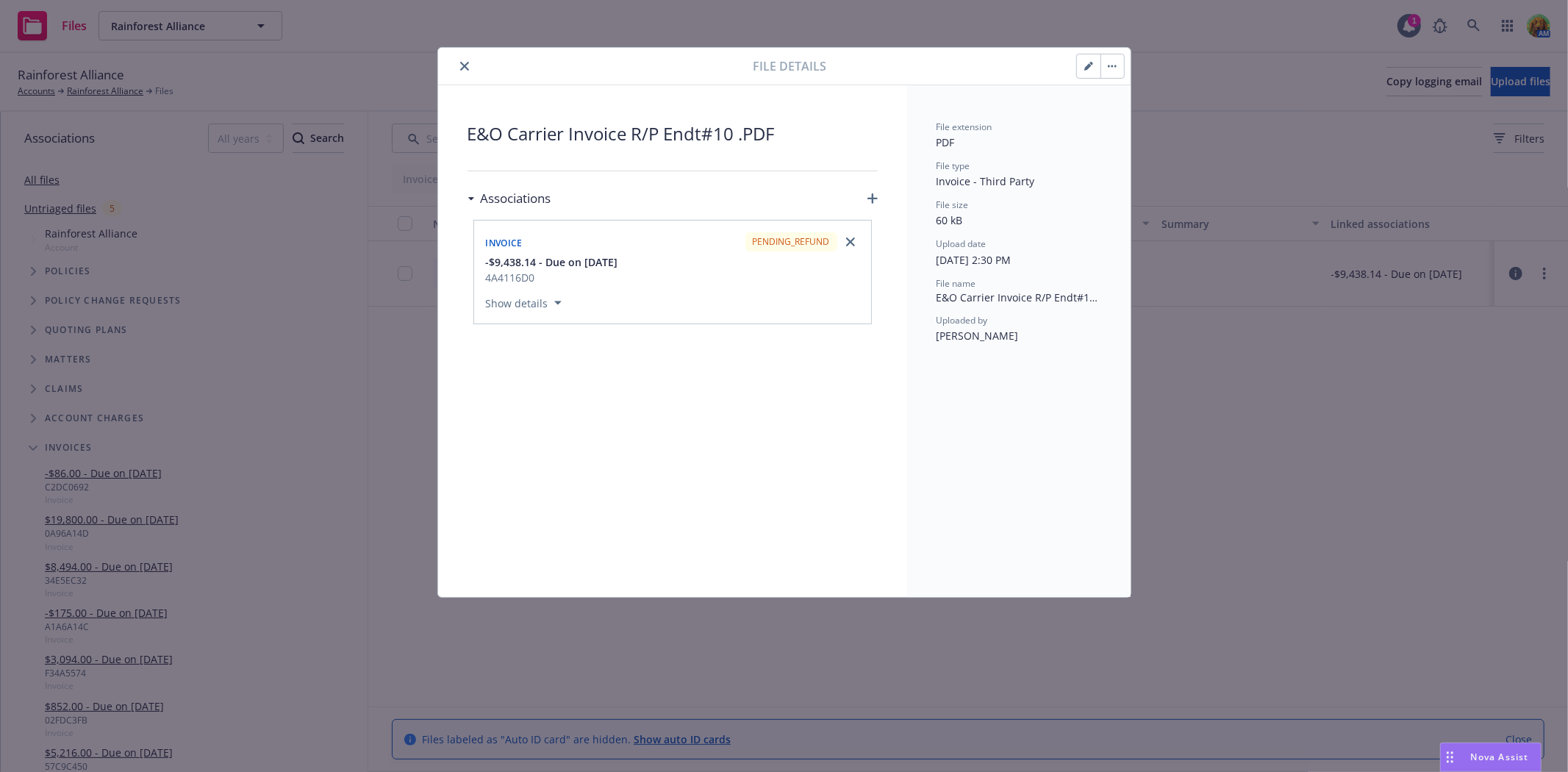
click at [468, 70] on icon "close" at bounding box center [464, 66] width 8 height 8
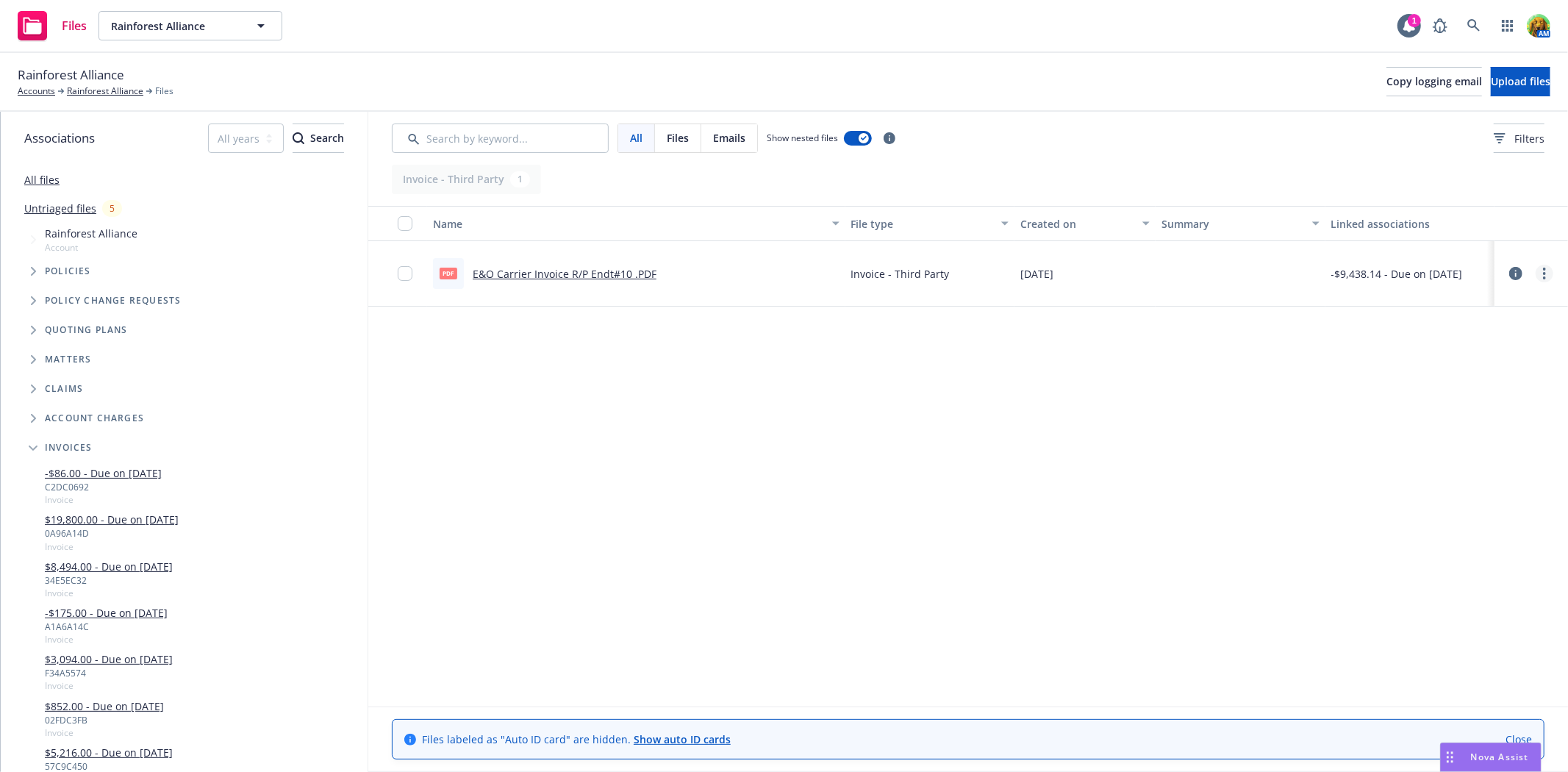
click at [1545, 275] on icon "more" at bounding box center [1544, 273] width 3 height 11
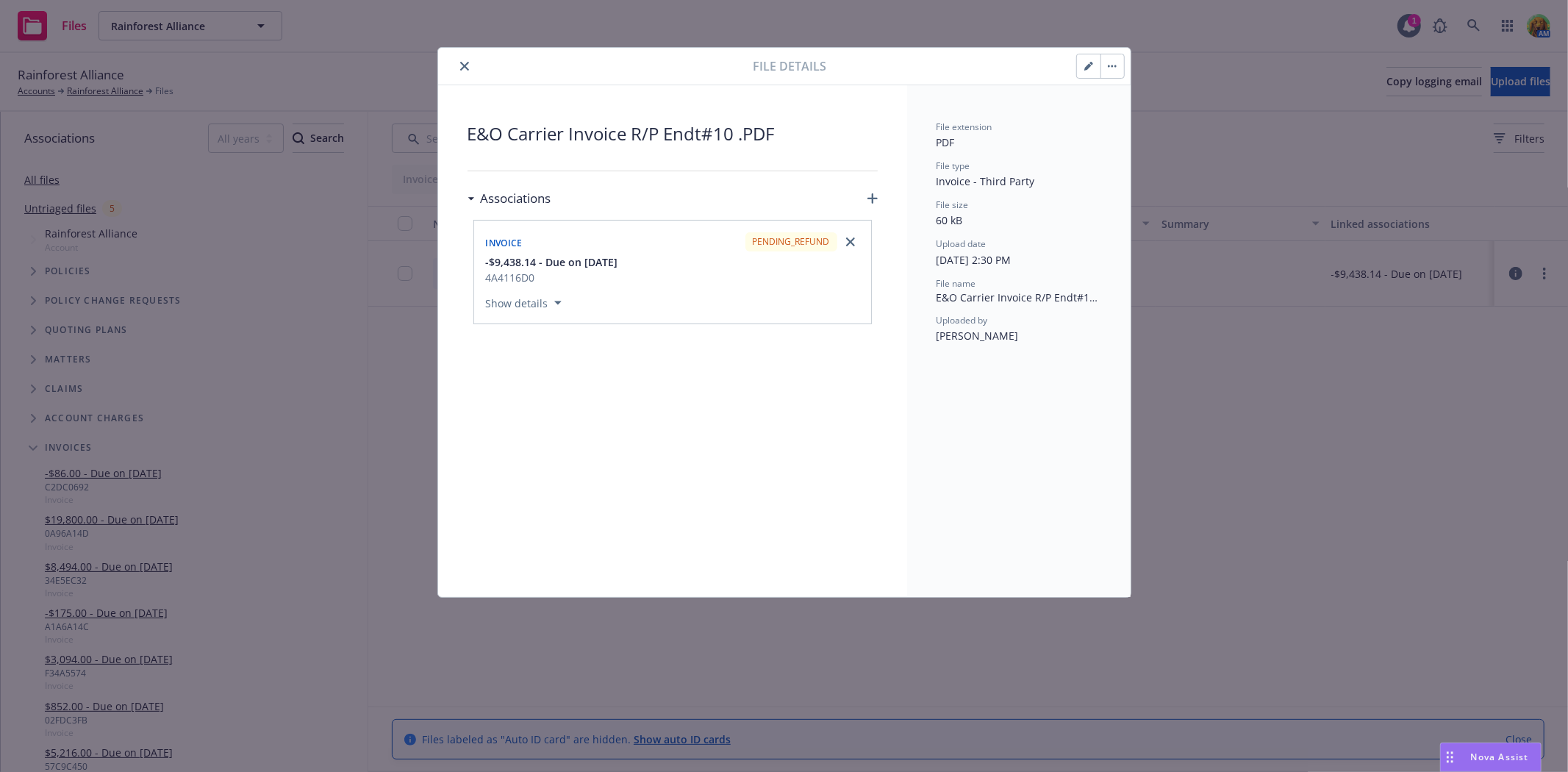
click at [466, 71] on button "close" at bounding box center [465, 66] width 18 height 18
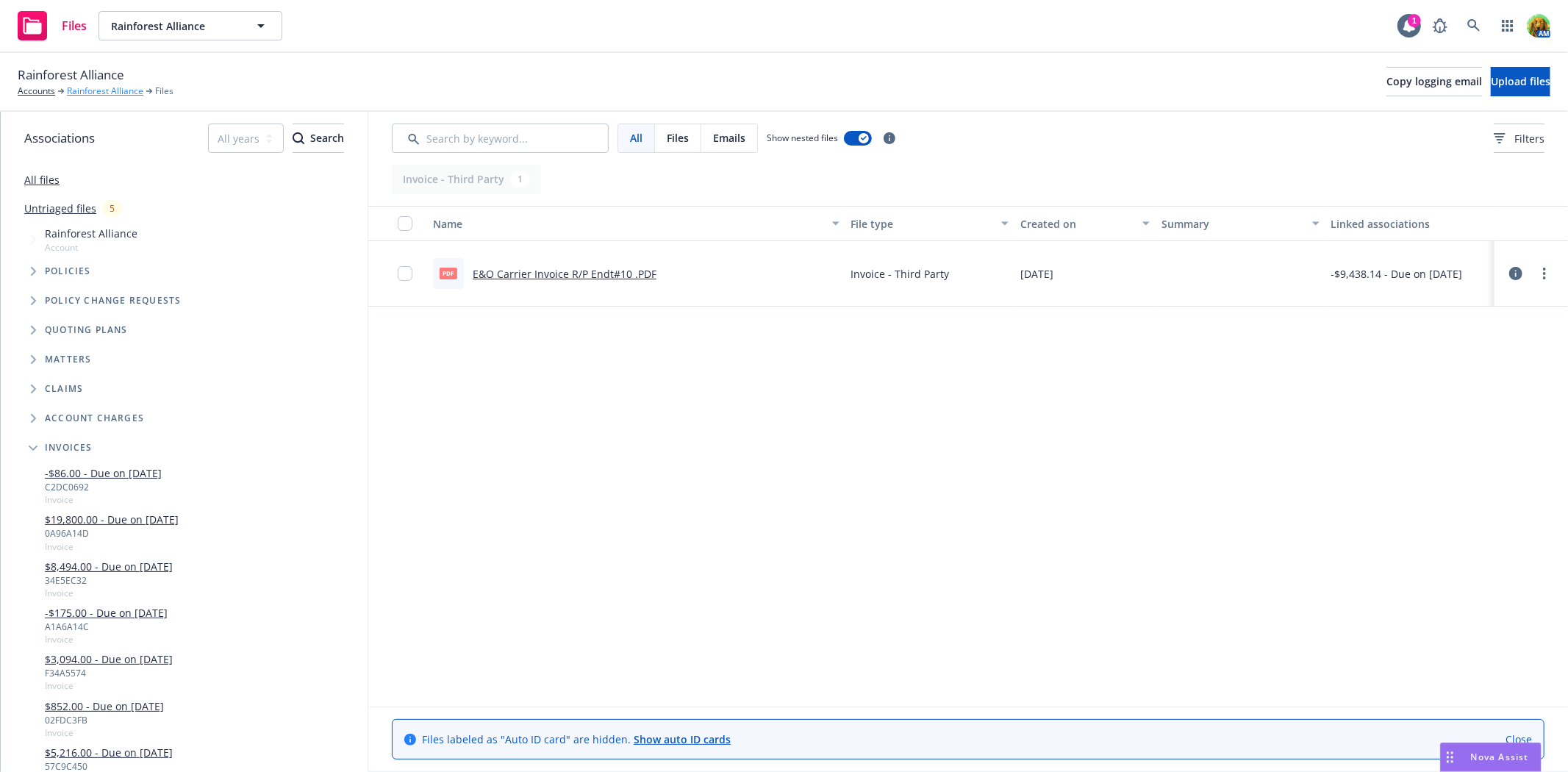
click at [100, 86] on link "Rainforest Alliance" at bounding box center [105, 91] width 76 height 13
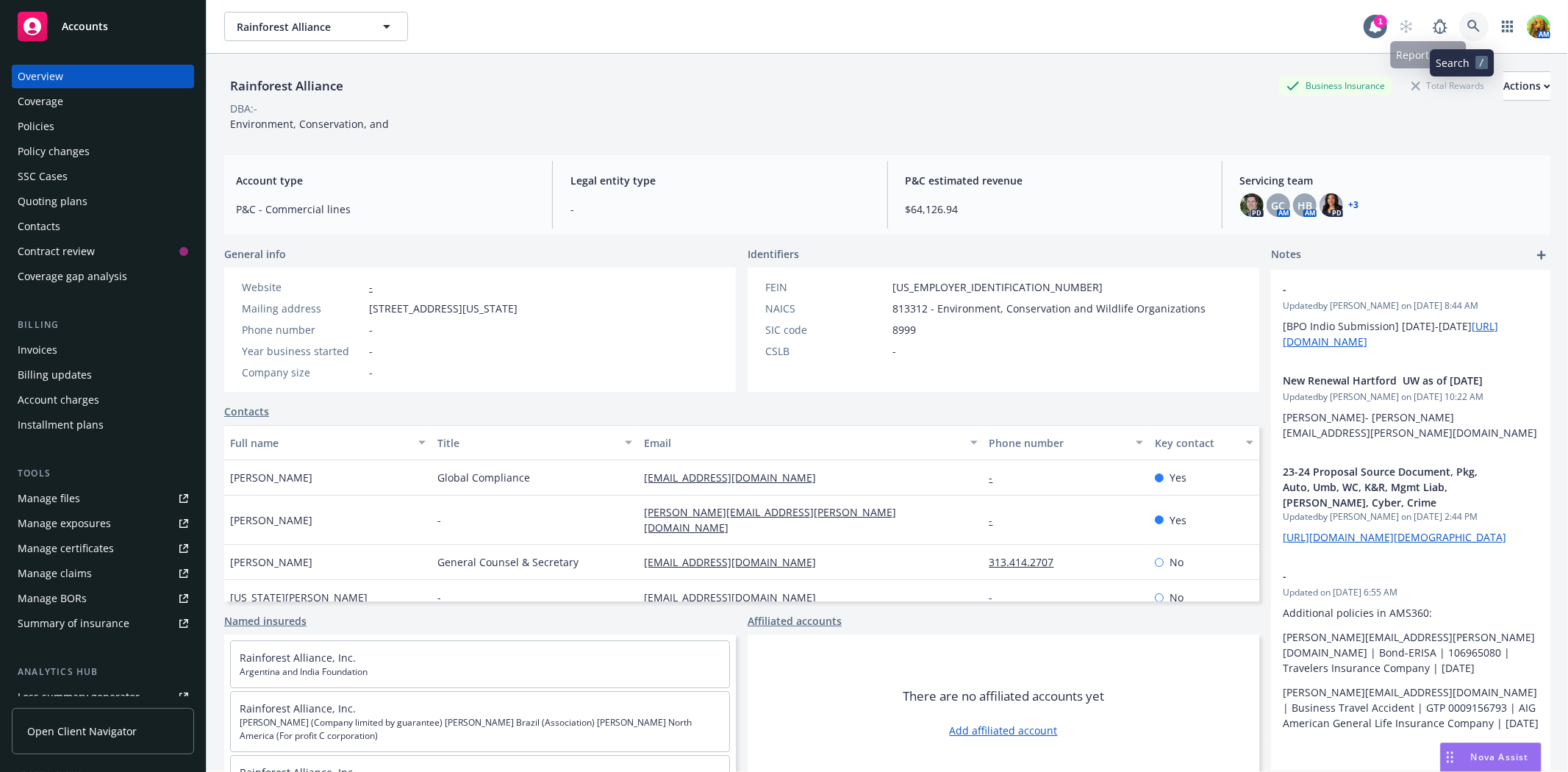
click at [1468, 27] on icon at bounding box center [1474, 25] width 12 height 12
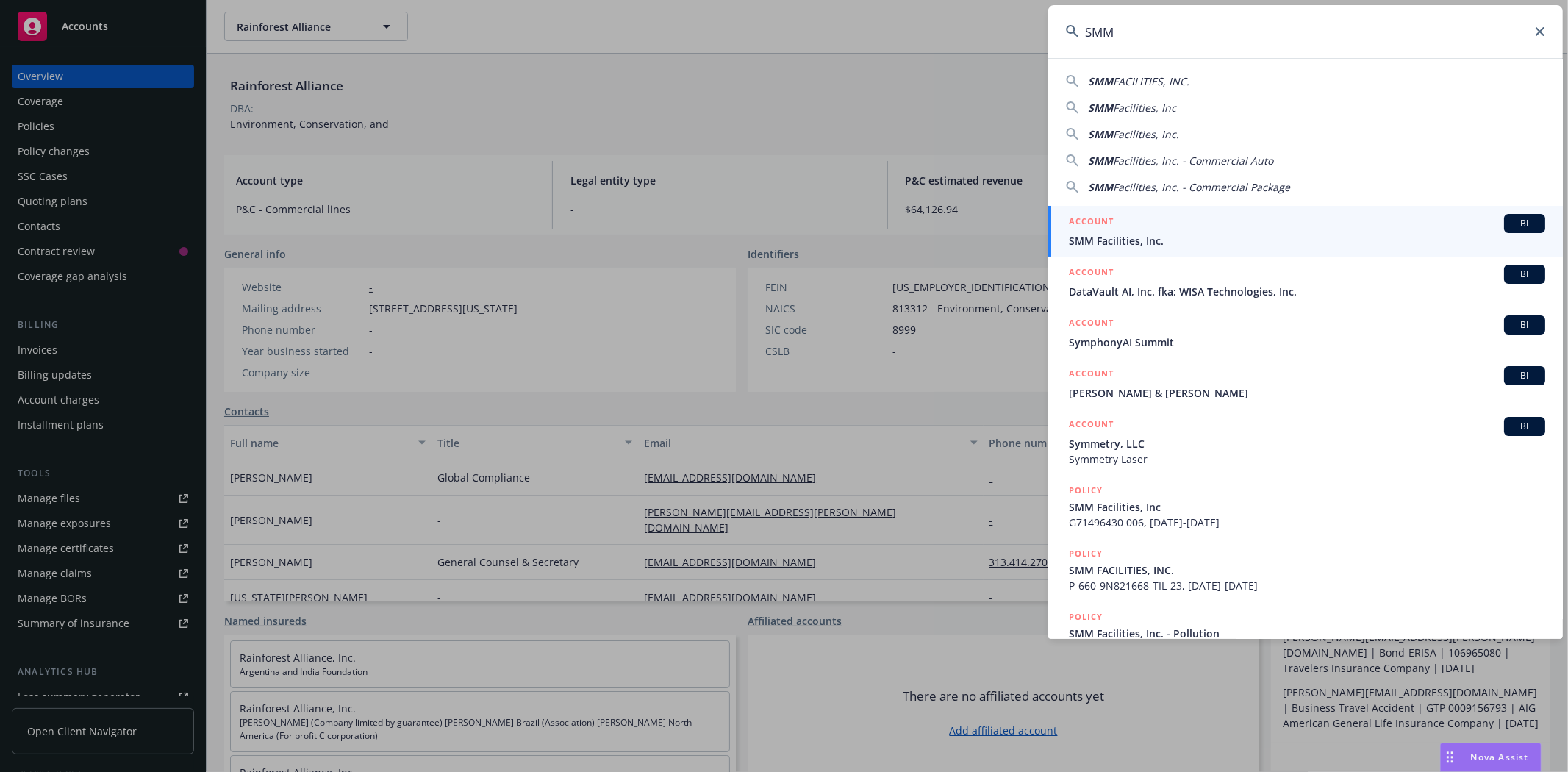
type input "SMM"
click at [1193, 233] on span "SMM Facilities, Inc." at bounding box center [1307, 240] width 476 height 15
